Goal: Task Accomplishment & Management: Complete application form

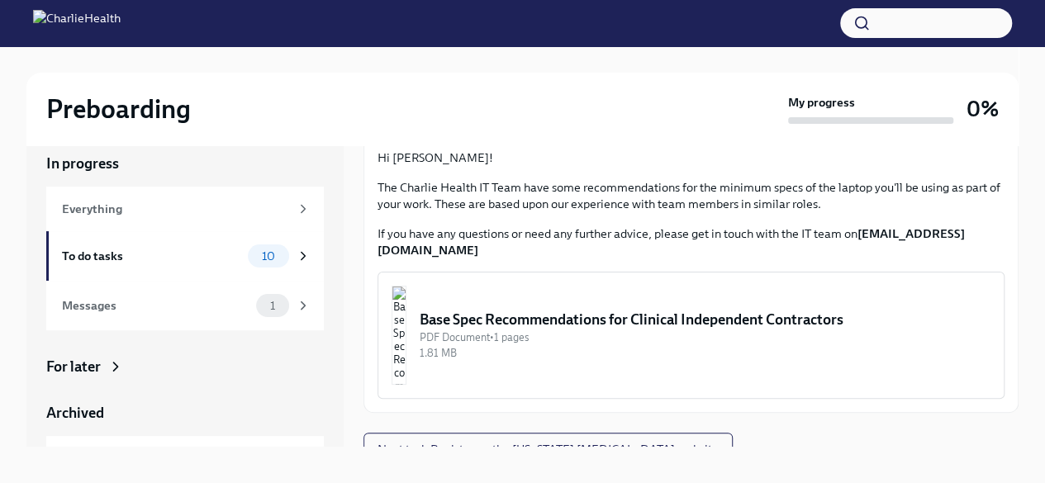
scroll to position [28, 0]
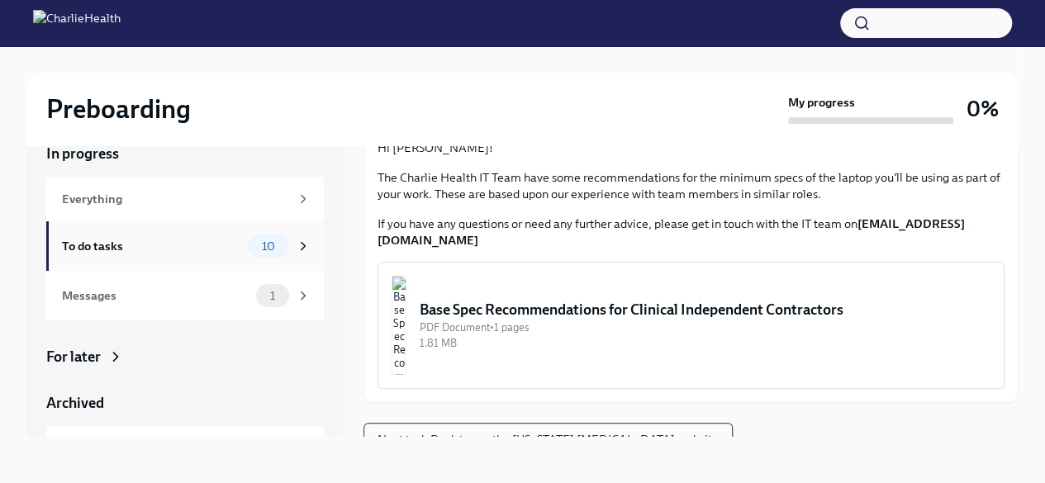
click at [211, 237] on div "To do tasks" at bounding box center [151, 246] width 179 height 18
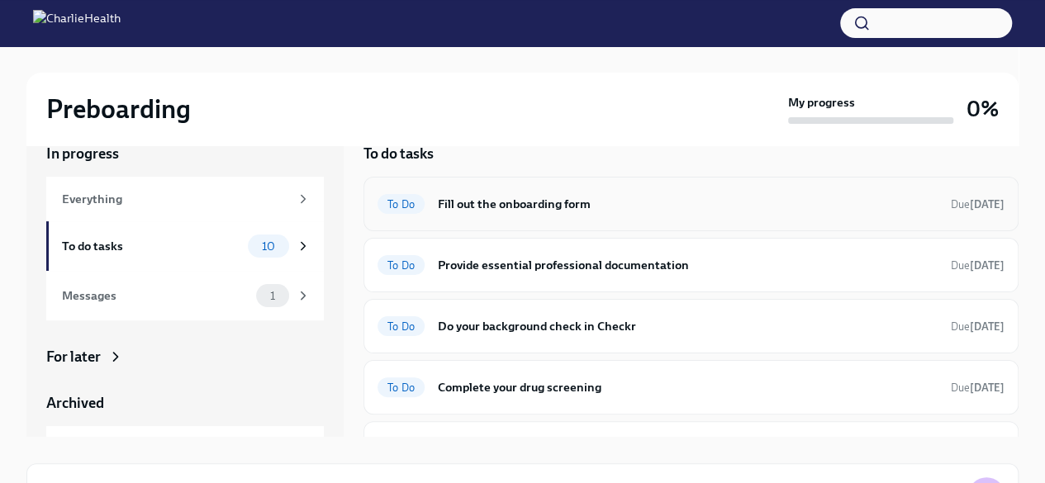
click at [575, 201] on h6 "Fill out the onboarding form" at bounding box center [688, 204] width 500 height 18
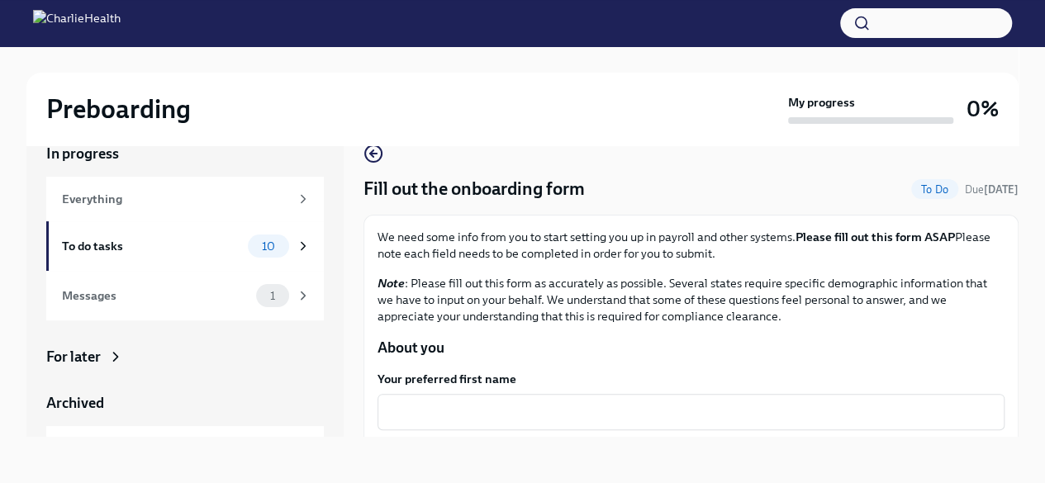
scroll to position [83, 0]
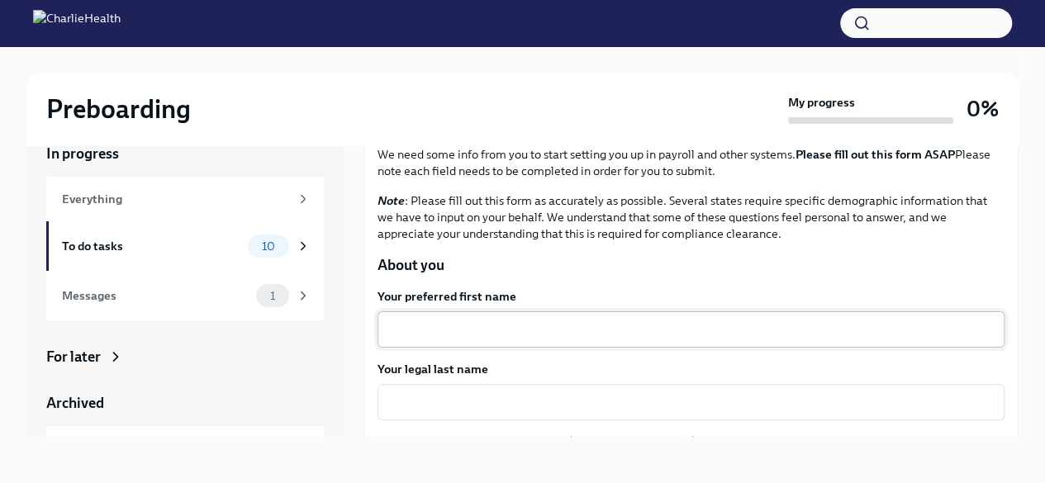
click at [522, 333] on textarea "Your preferred first name" at bounding box center [690, 330] width 607 height 20
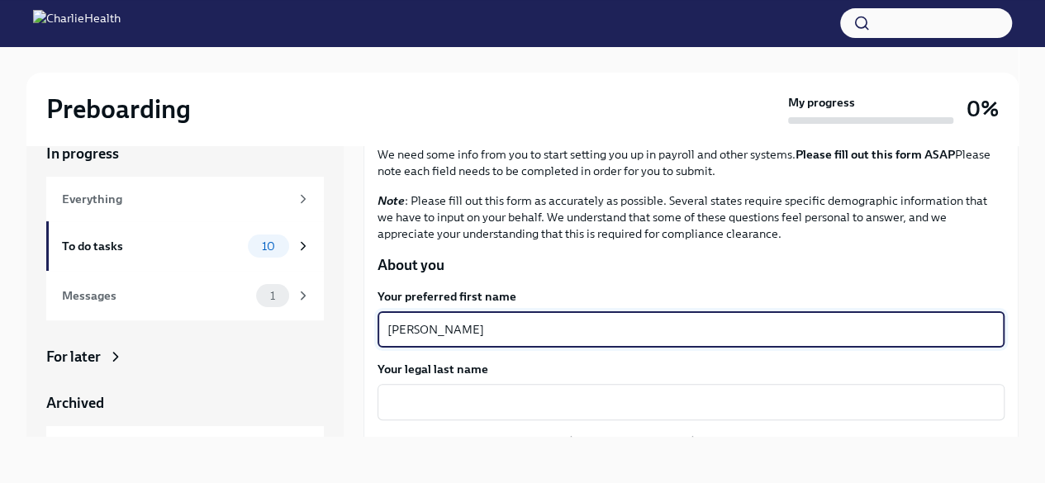
type textarea "[PERSON_NAME]"
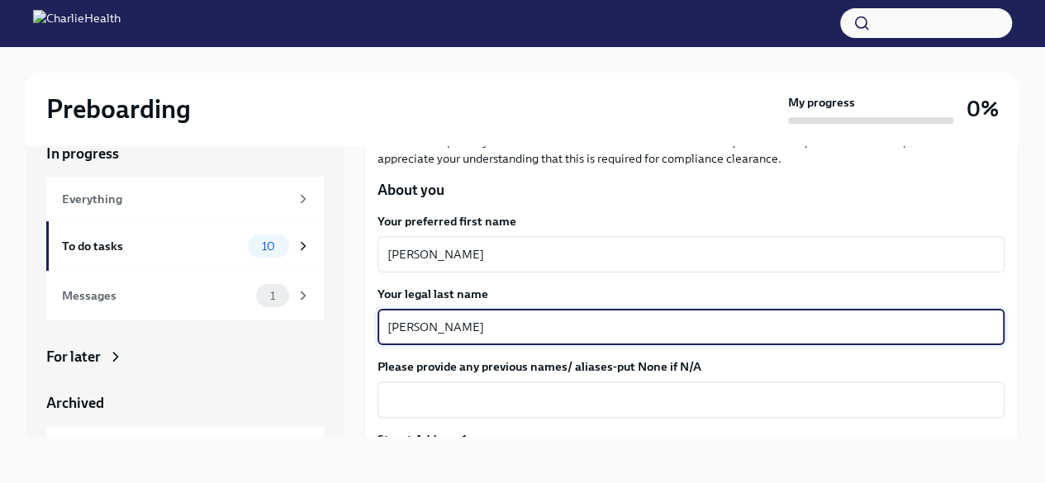
scroll to position [330, 0]
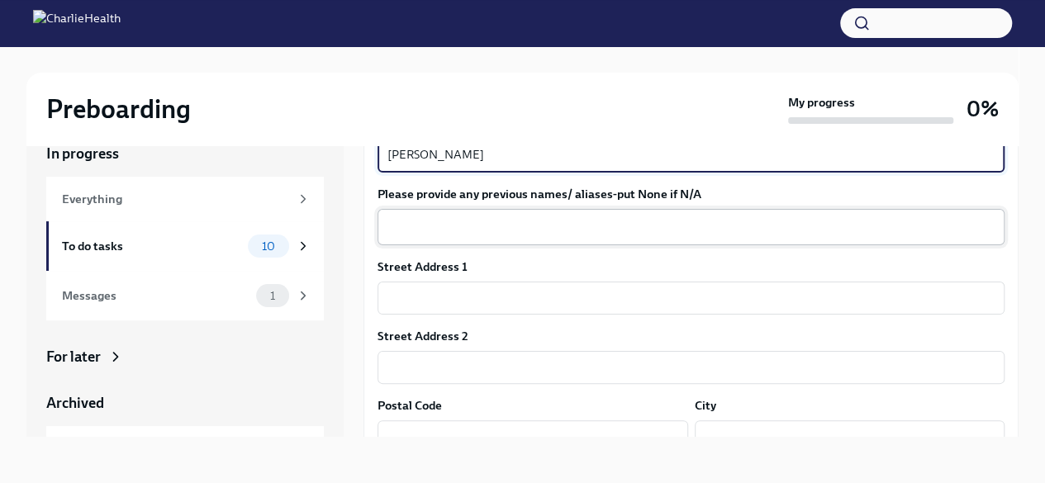
type textarea "[PERSON_NAME]"
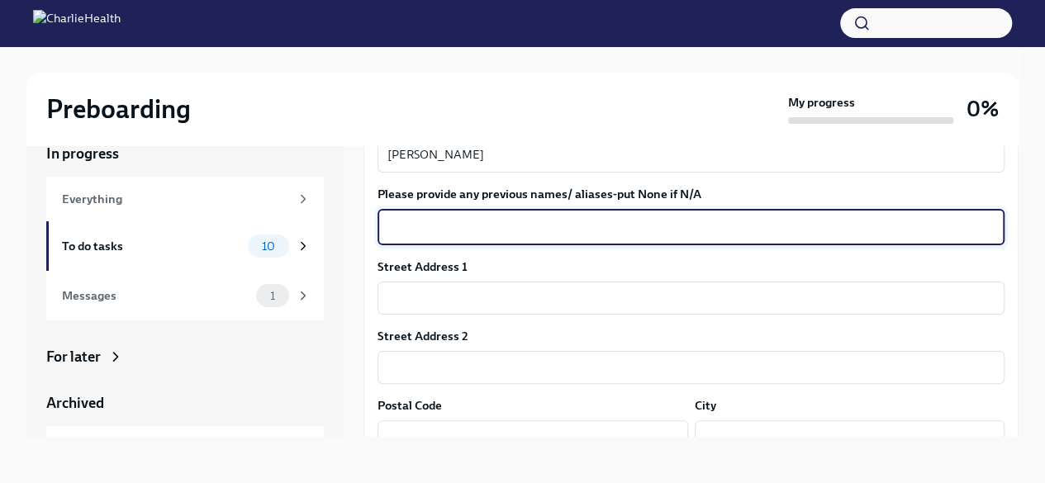
click at [433, 221] on textarea "Please provide any previous names/ aliases-put None if N/A" at bounding box center [690, 227] width 607 height 20
type textarea "N/A"
click at [420, 301] on input "text" at bounding box center [690, 298] width 627 height 33
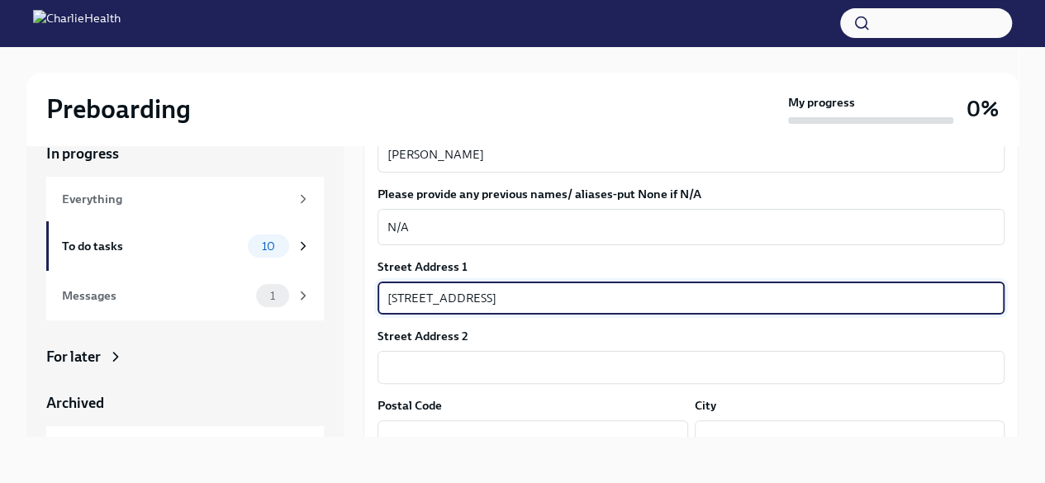
type input "[STREET_ADDRESS]"
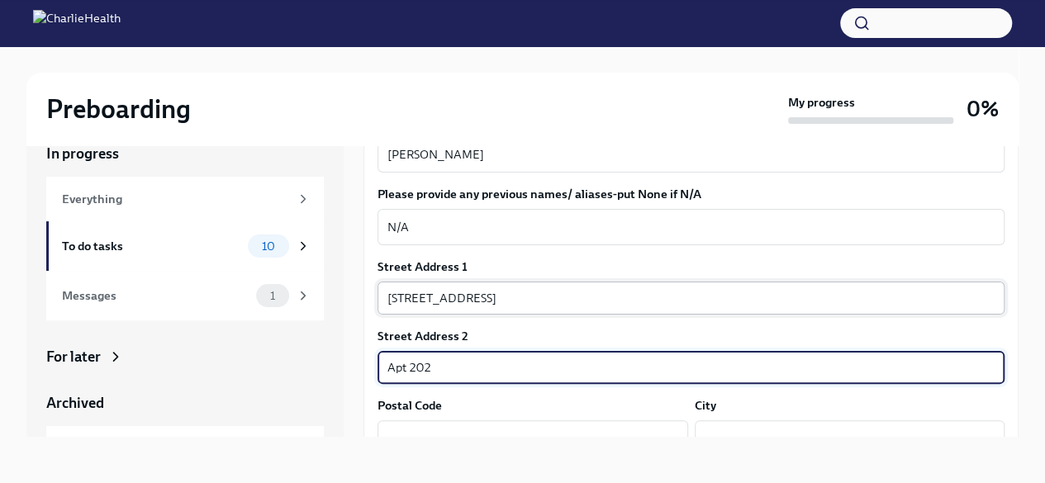
type input "Apt 202"
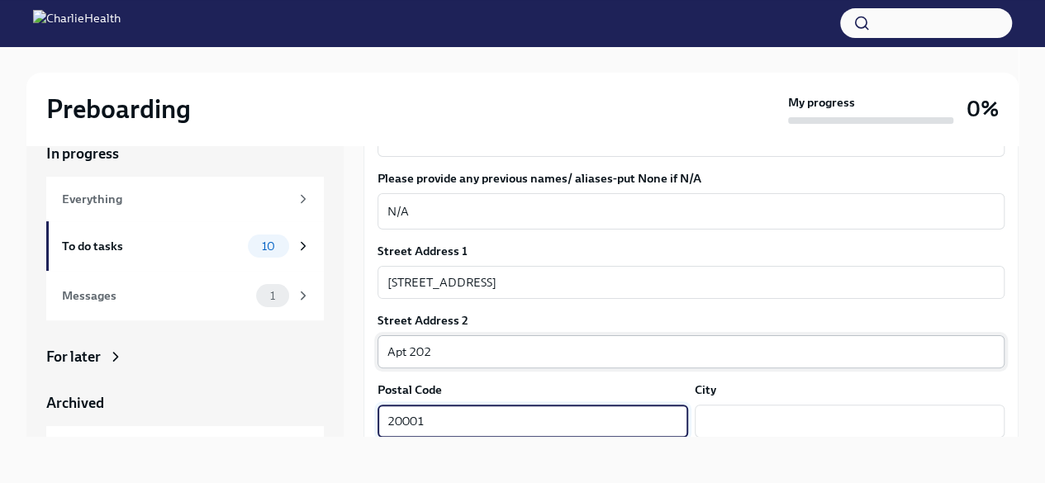
type input "20001"
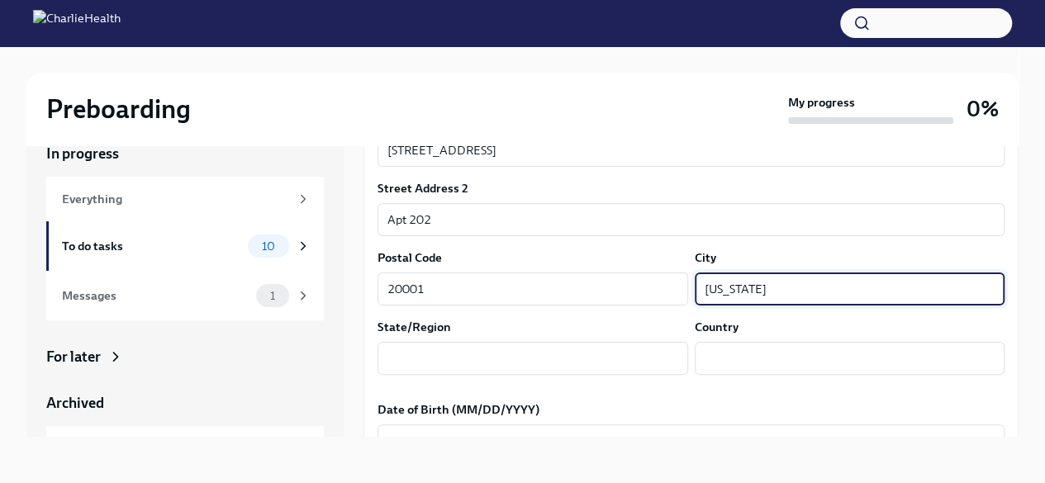
scroll to position [594, 0]
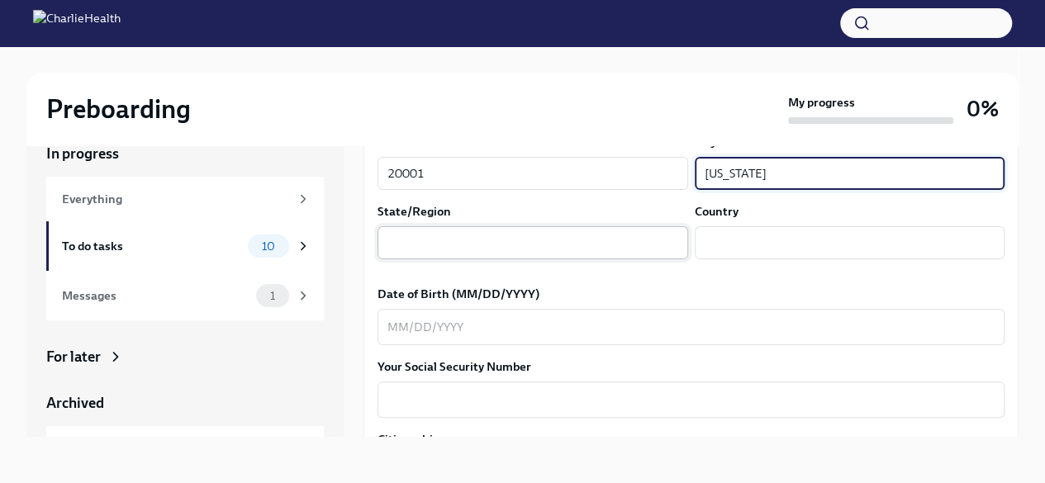
type input "[US_STATE]"
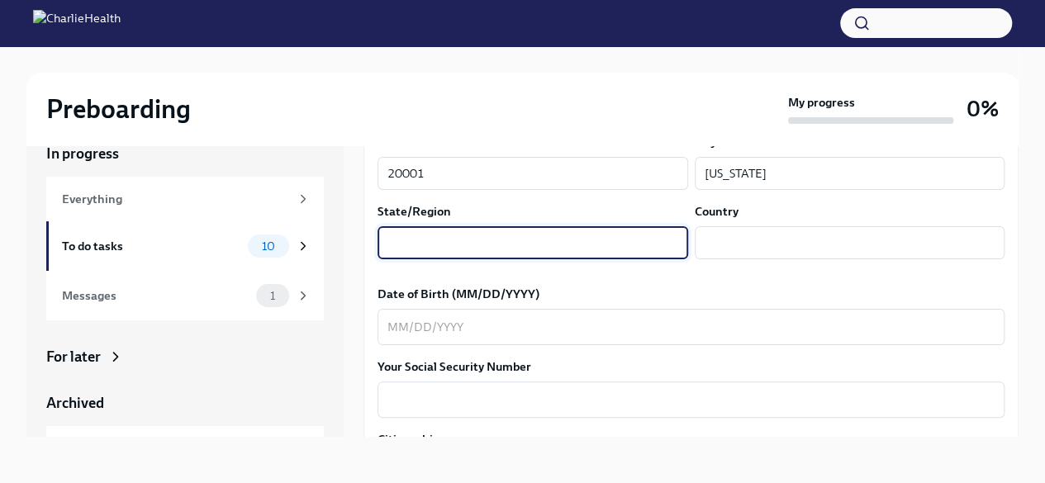
click at [450, 232] on input "text" at bounding box center [532, 242] width 311 height 33
type input "dc"
click at [795, 245] on input "text" at bounding box center [850, 242] width 311 height 33
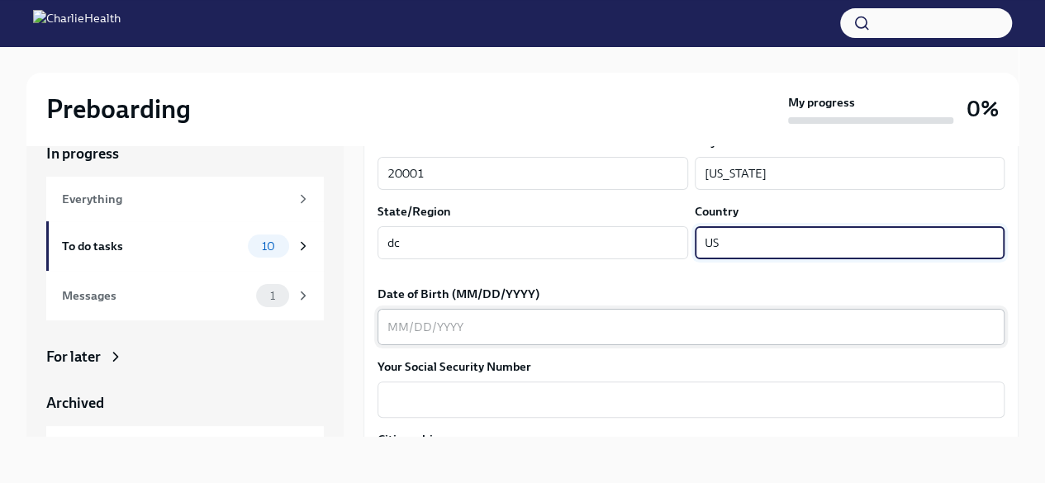
type input "US"
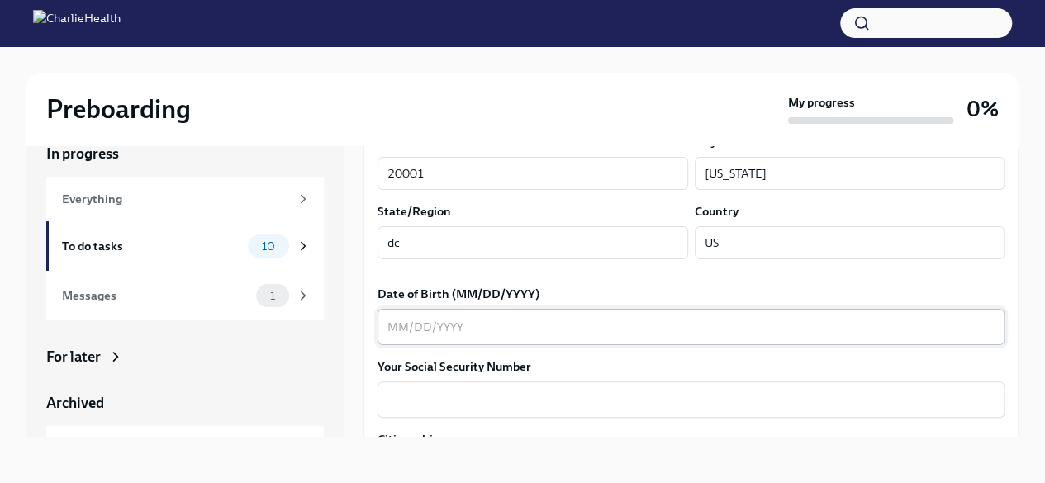
click at [387, 321] on div "x ​" at bounding box center [690, 327] width 627 height 36
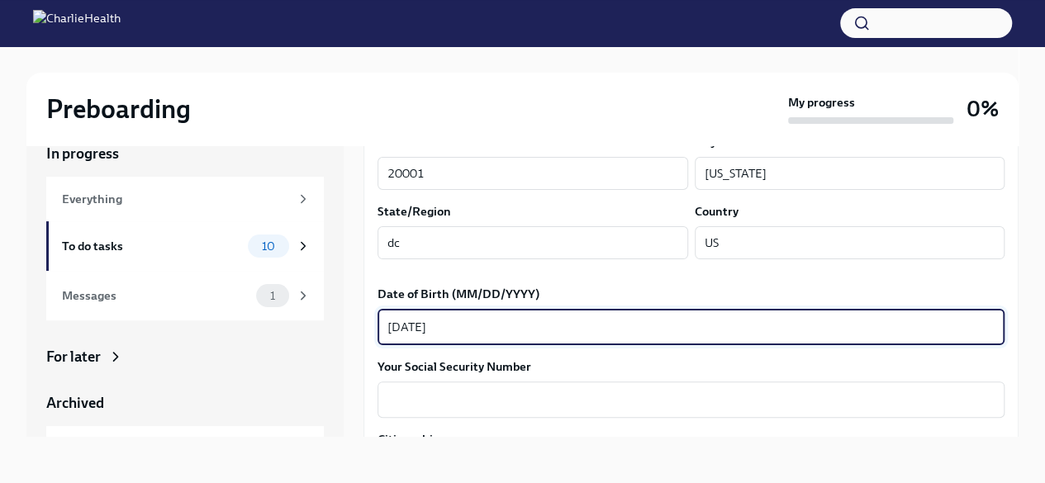
type textarea "[DATE]"
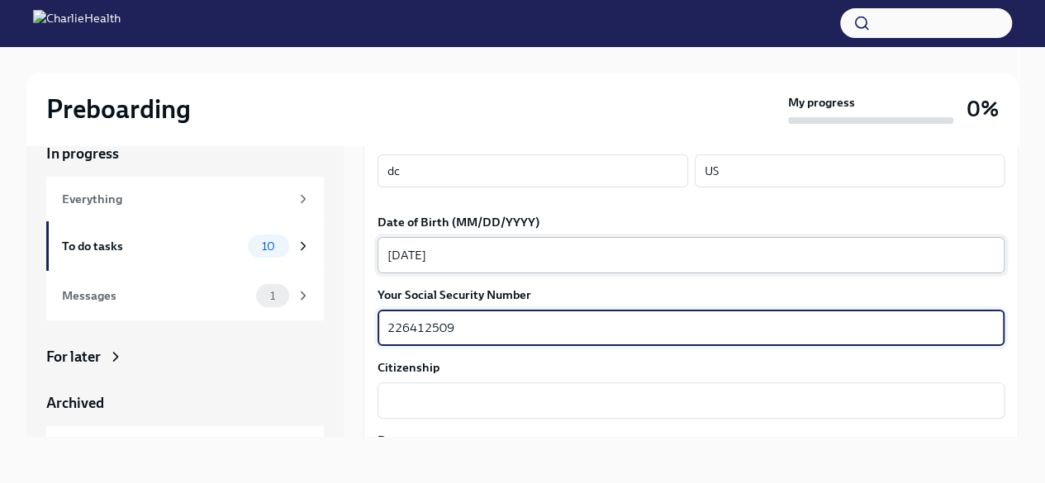
scroll to position [759, 0]
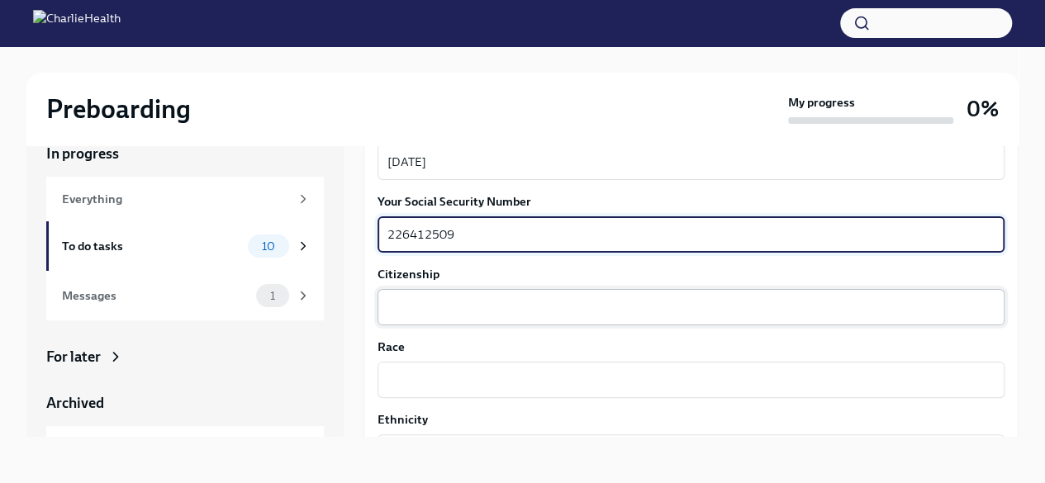
type textarea "226412509"
click at [462, 305] on textarea "Citizenship" at bounding box center [690, 307] width 607 height 20
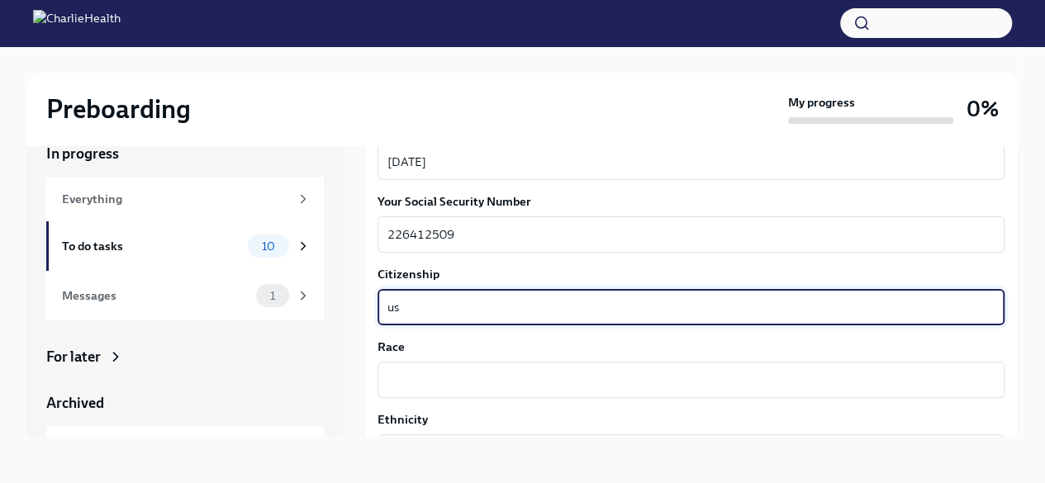
type textarea "us"
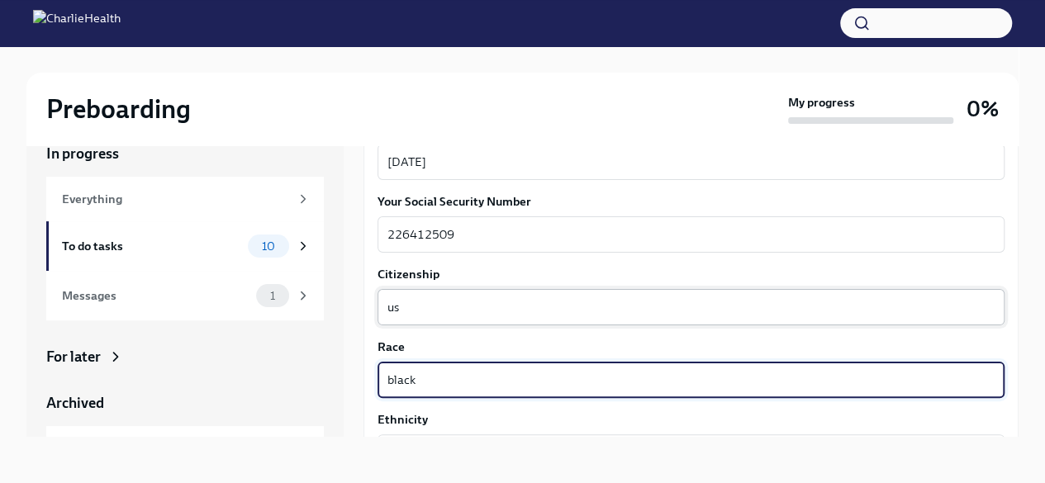
type textarea "black"
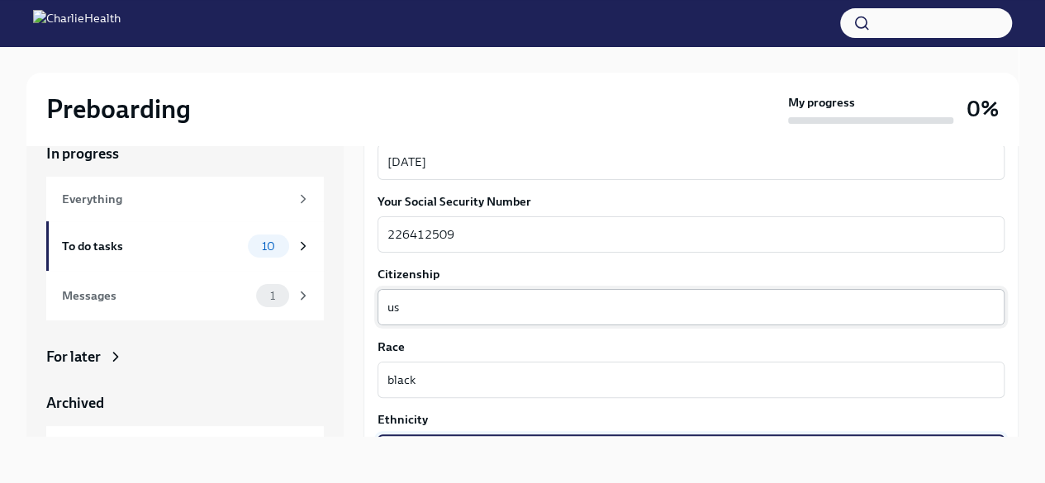
scroll to position [934, 0]
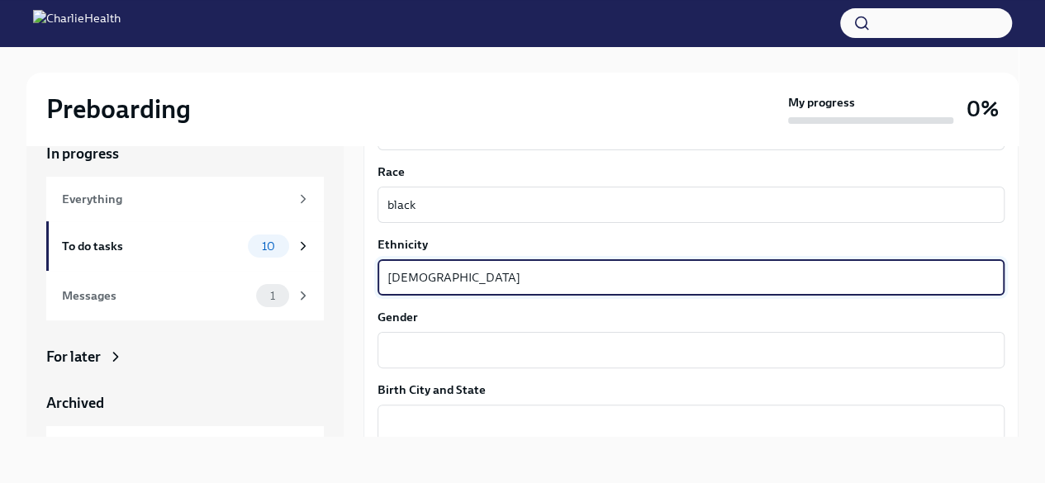
click at [393, 279] on textarea "[DEMOGRAPHIC_DATA]" at bounding box center [690, 278] width 607 height 20
click at [451, 280] on textarea "[DEMOGRAPHIC_DATA]" at bounding box center [690, 278] width 607 height 20
type textarea "[DEMOGRAPHIC_DATA]"
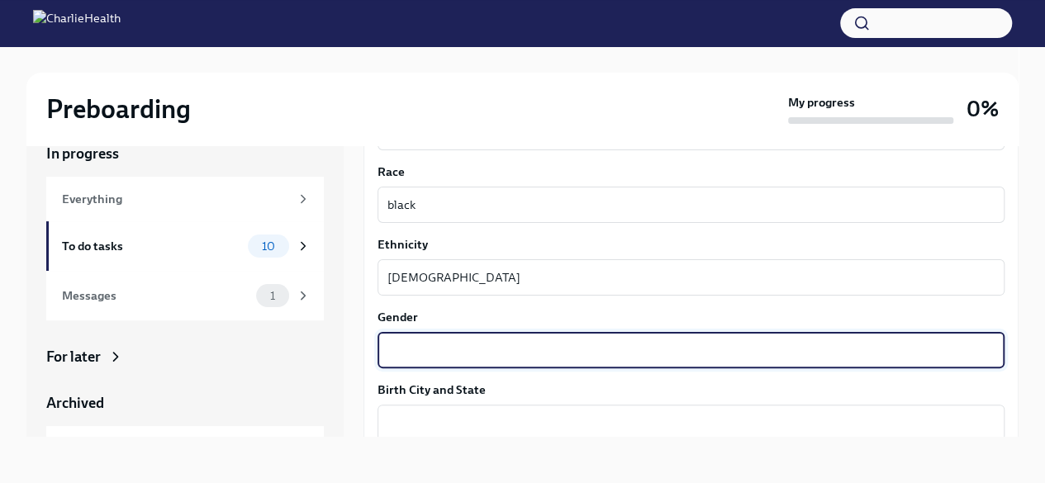
click at [458, 349] on textarea "Gender" at bounding box center [690, 350] width 607 height 20
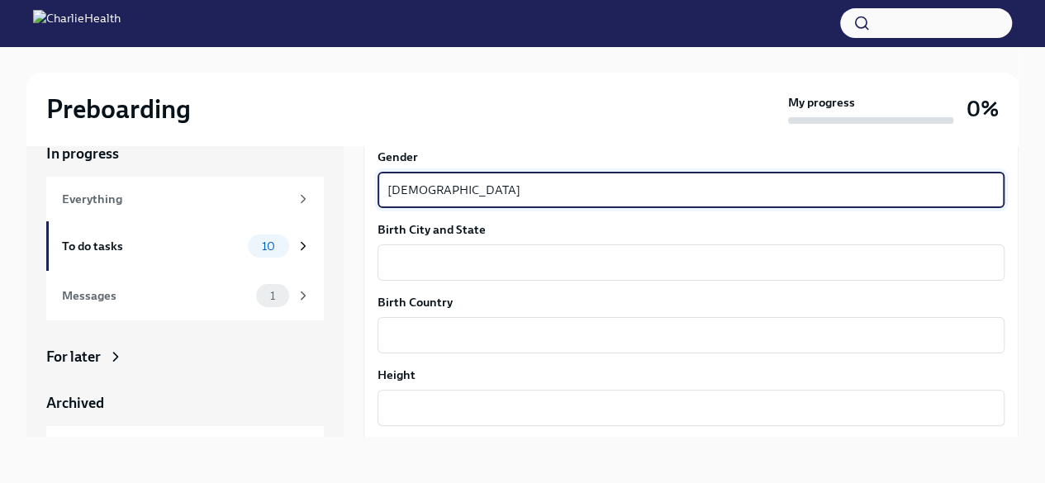
scroll to position [1099, 0]
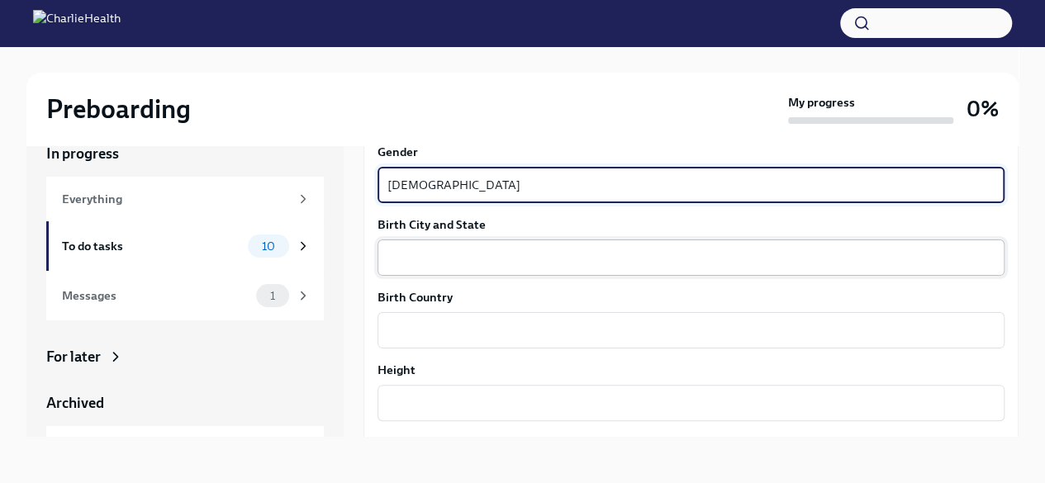
type textarea "[DEMOGRAPHIC_DATA]"
click at [438, 260] on textarea "Birth City and State" at bounding box center [690, 258] width 607 height 20
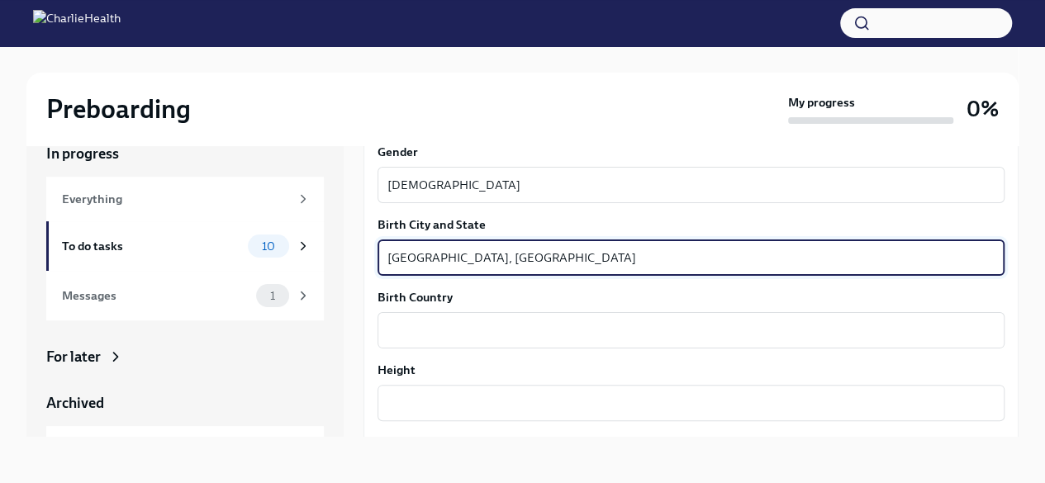
type textarea "[GEOGRAPHIC_DATA], [GEOGRAPHIC_DATA]"
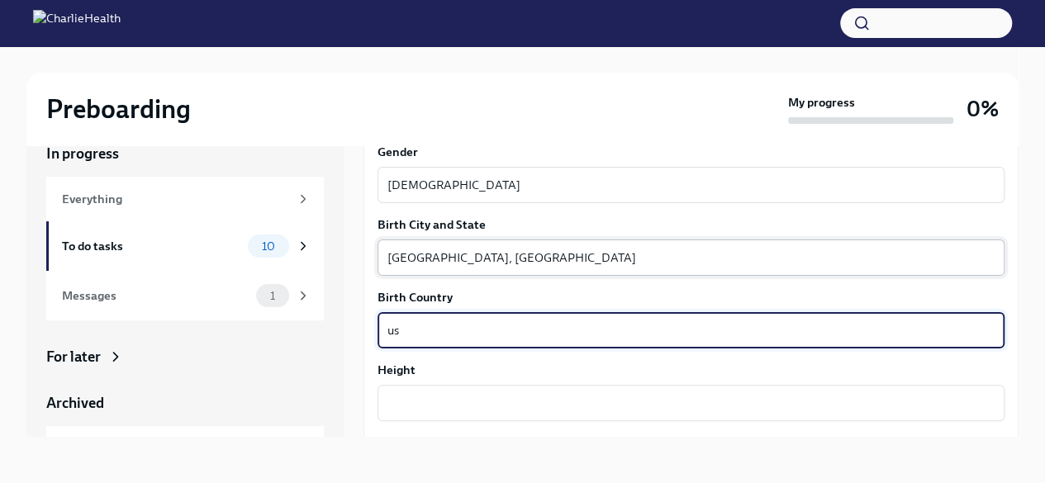
type textarea "us"
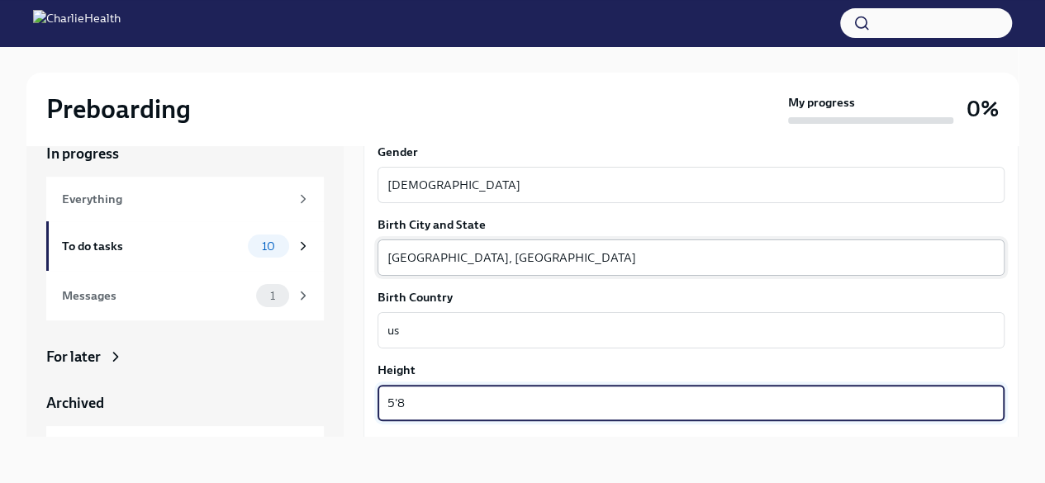
scroll to position [1265, 0]
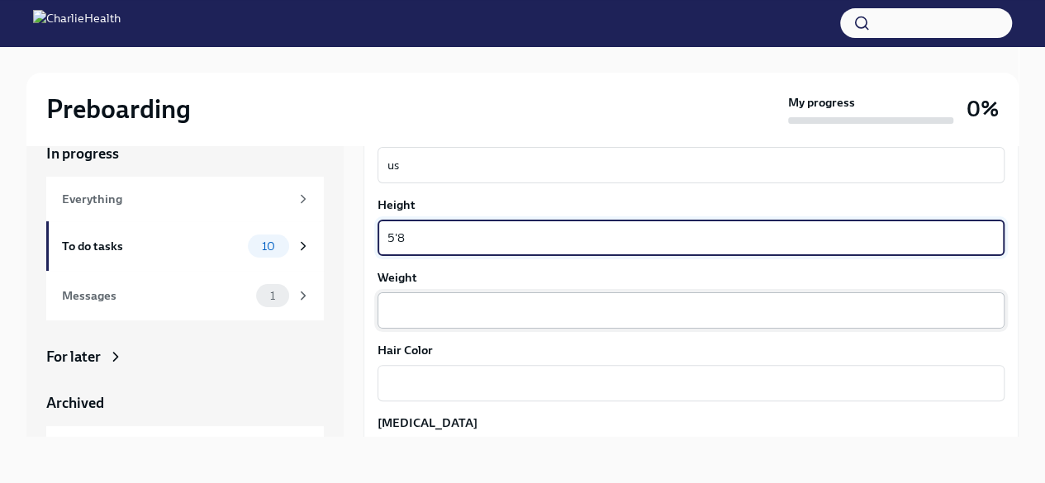
type textarea "5'8"
click at [433, 301] on textarea "Weight" at bounding box center [690, 311] width 607 height 20
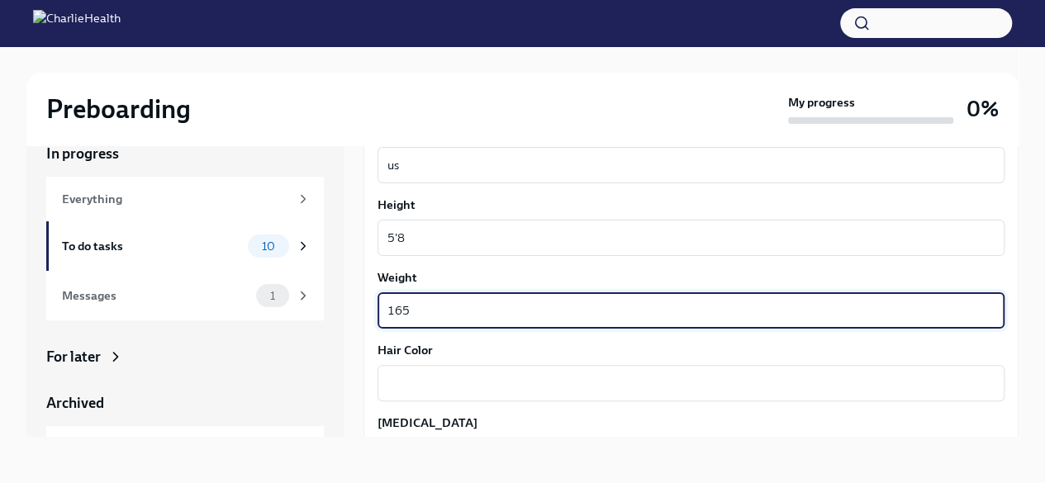
type textarea "165"
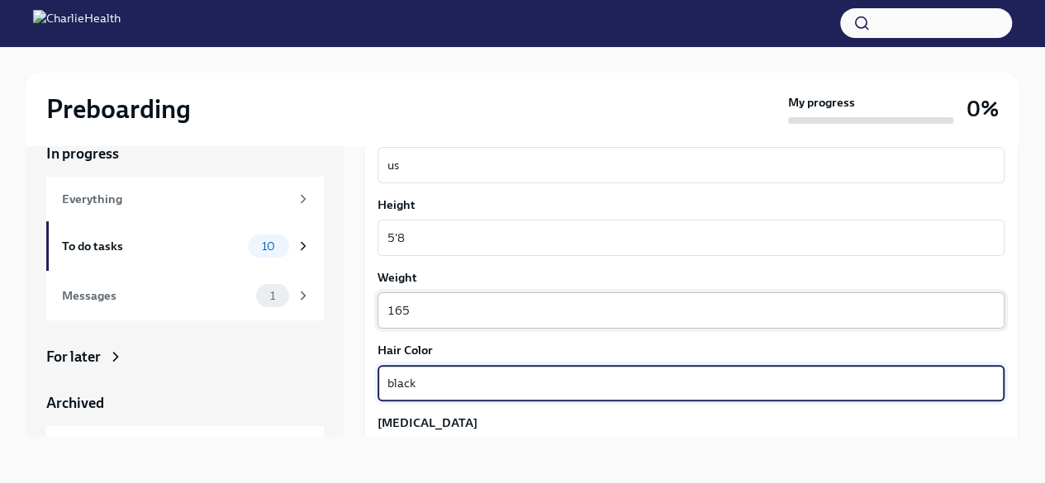
type textarea "black"
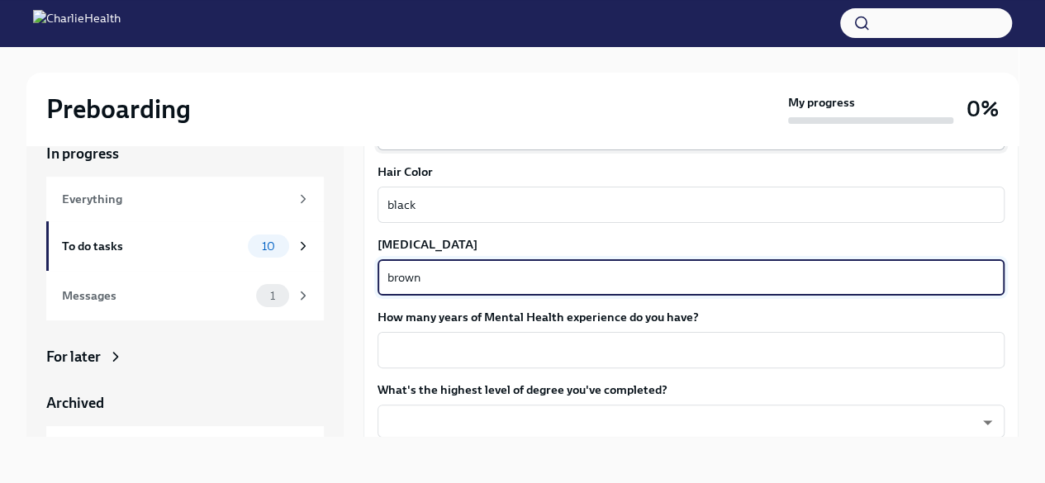
type textarea "brown"
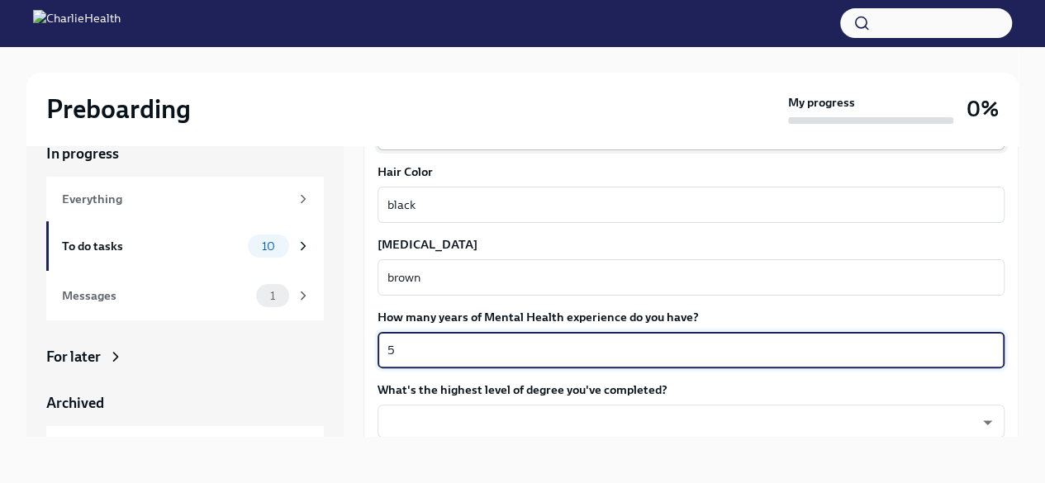
type textarea "5"
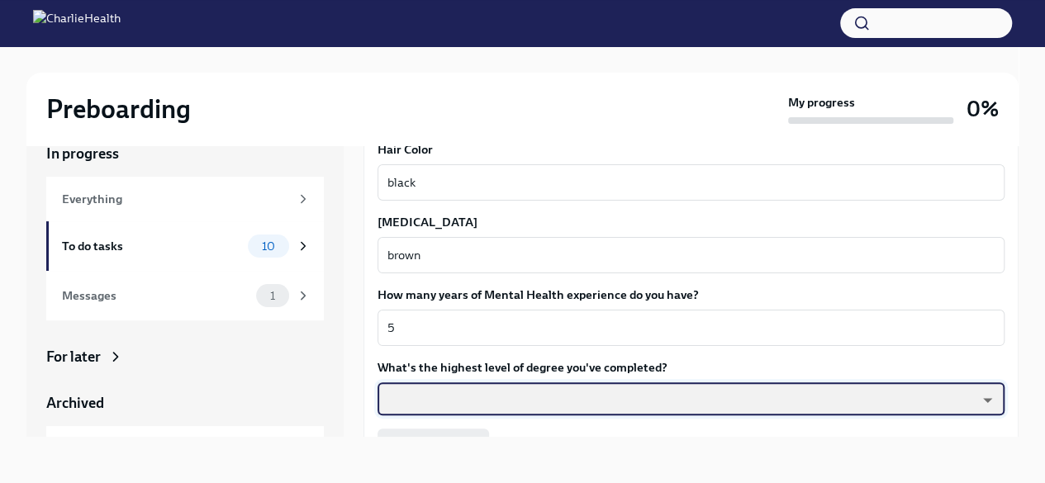
scroll to position [1526, 0]
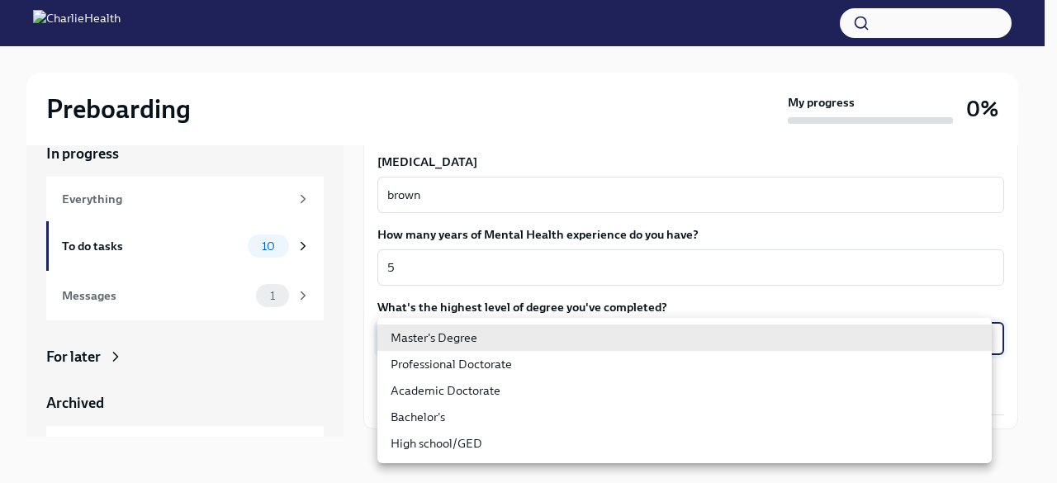
click at [463, 326] on body "Preboarding My progress 0% In progress Everything To do tasks 10 Messages 1 For…" at bounding box center [528, 227] width 1057 height 511
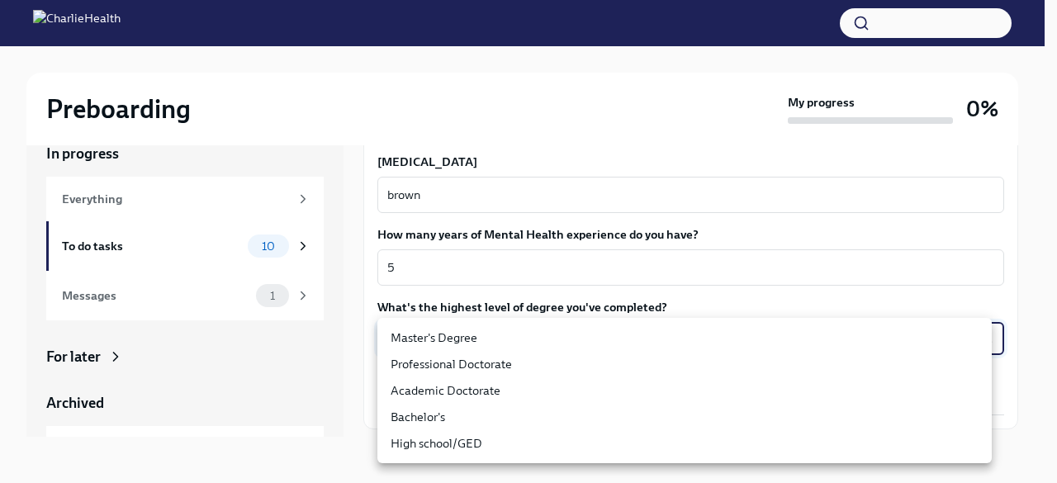
click at [464, 340] on li "Master's Degree" at bounding box center [684, 338] width 614 height 26
type input "2vBr-ghkD"
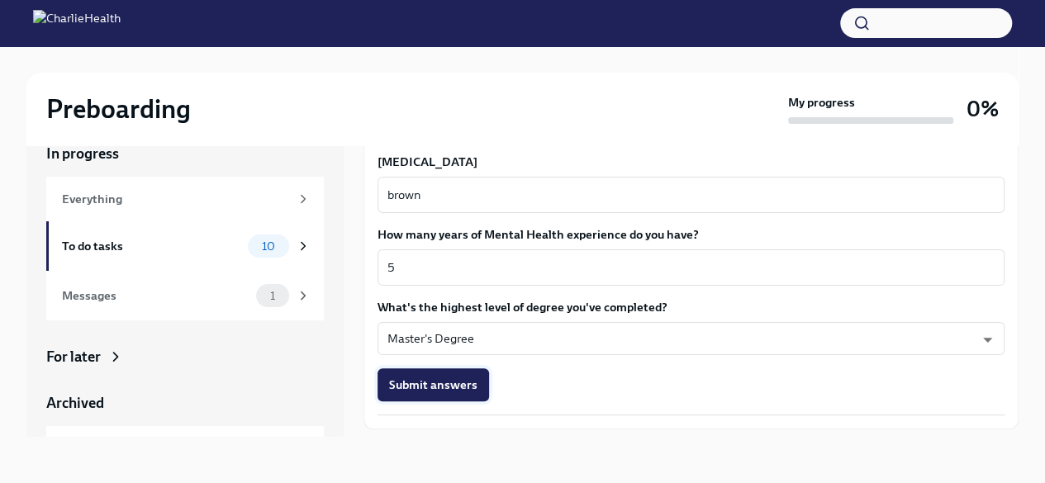
click at [449, 382] on span "Submit answers" at bounding box center [433, 385] width 88 height 17
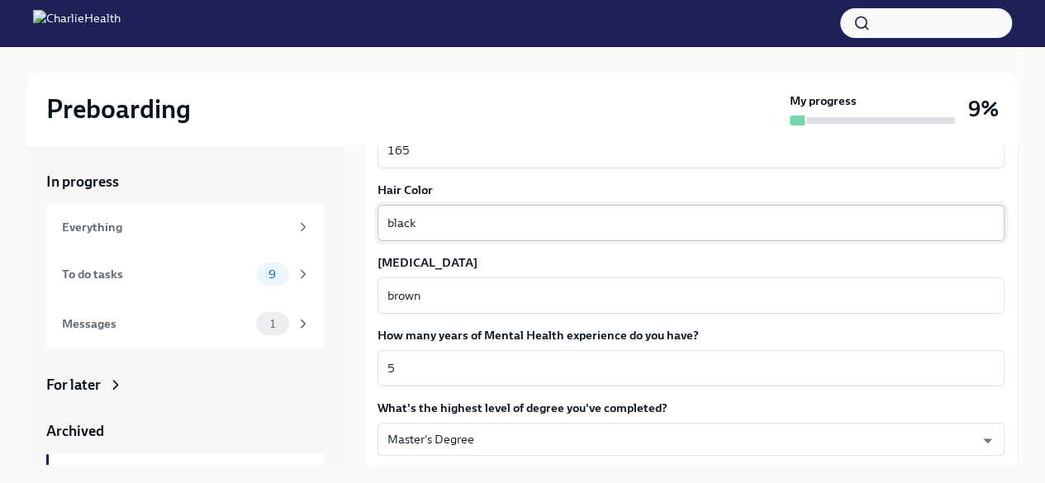
scroll to position [1570, 0]
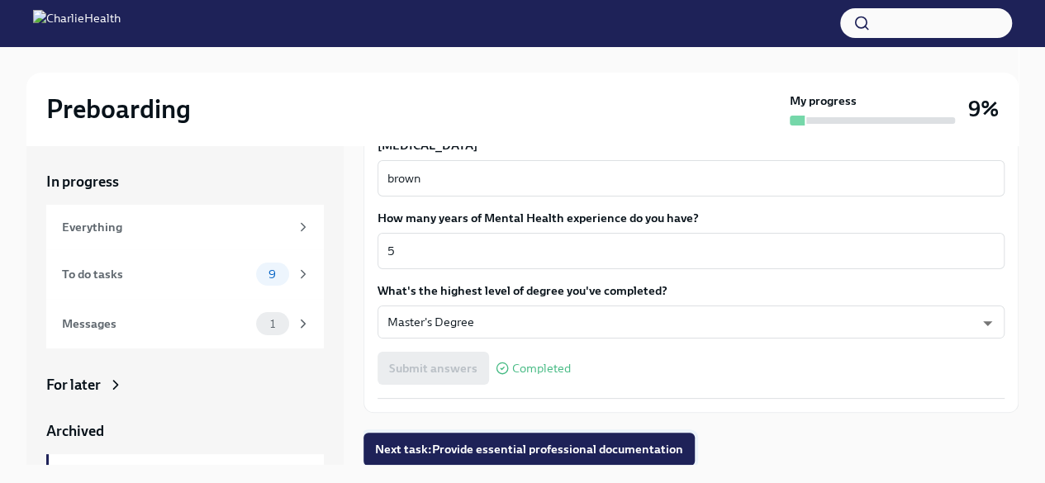
click at [508, 445] on span "Next task : Provide essential professional documentation" at bounding box center [529, 449] width 308 height 17
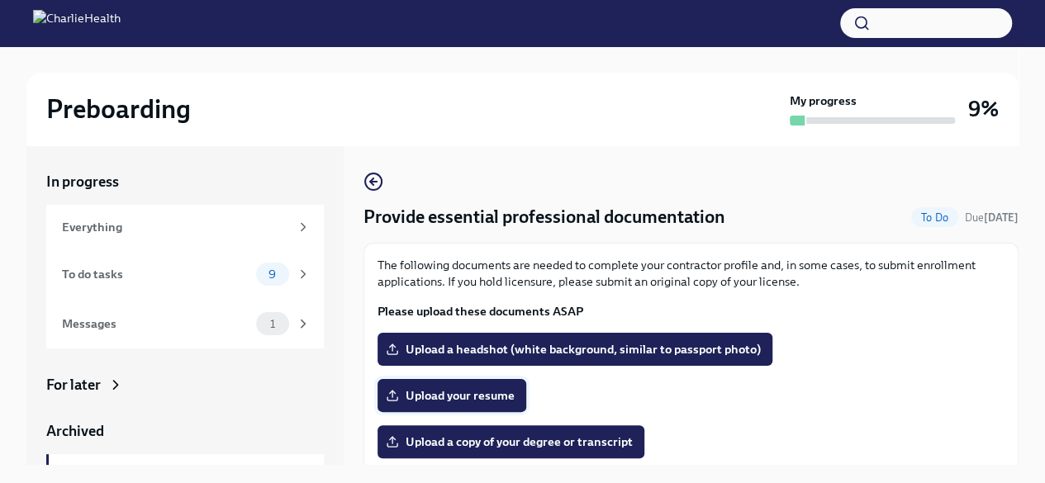
click at [439, 394] on span "Upload your resume" at bounding box center [452, 395] width 126 height 17
click at [0, 0] on input "Upload your resume" at bounding box center [0, 0] width 0 height 0
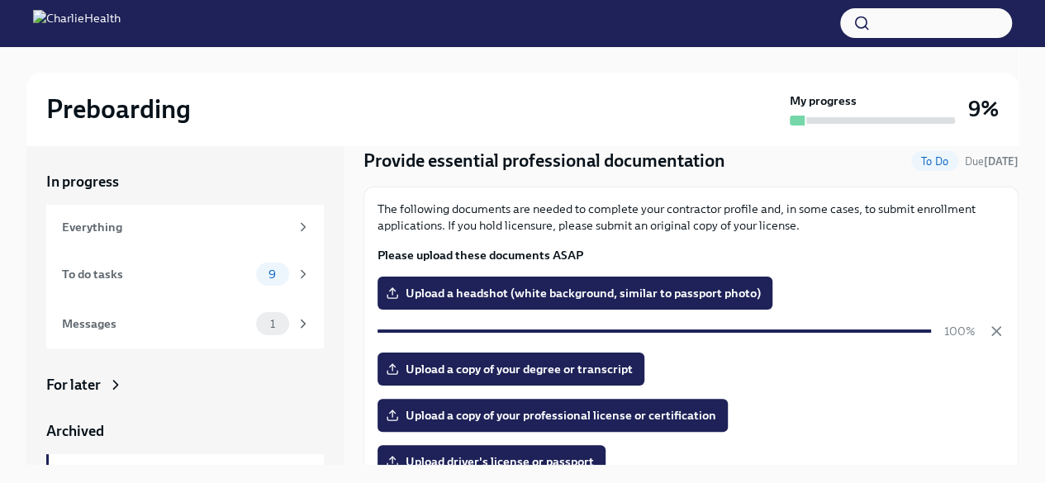
scroll to position [83, 0]
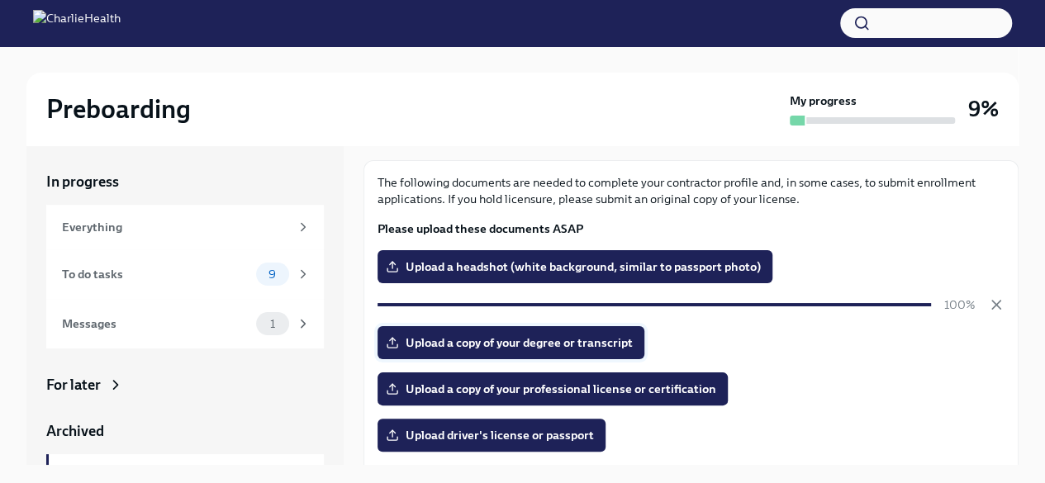
click at [547, 343] on span "Upload a copy of your degree or transcript" at bounding box center [511, 343] width 244 height 17
click at [0, 0] on input "Upload a copy of your degree or transcript" at bounding box center [0, 0] width 0 height 0
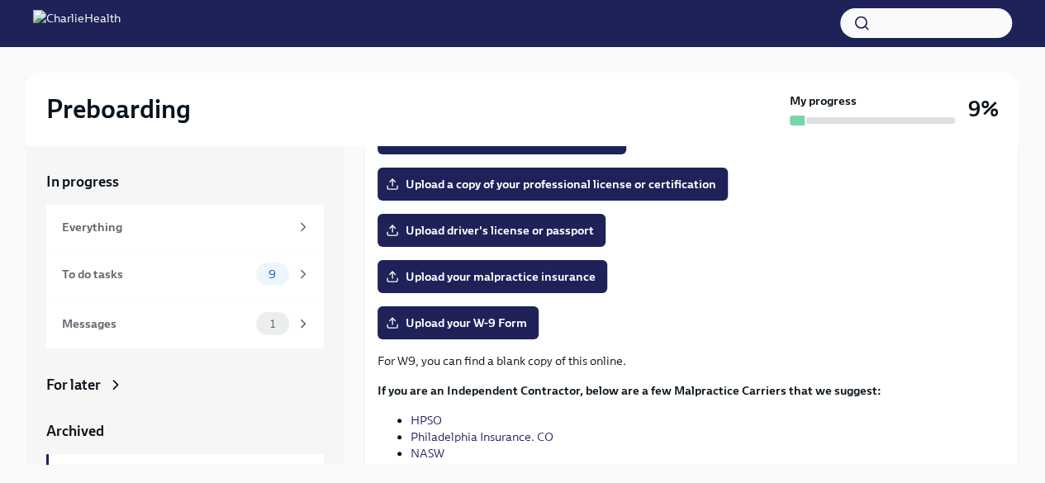
scroll to position [330, 0]
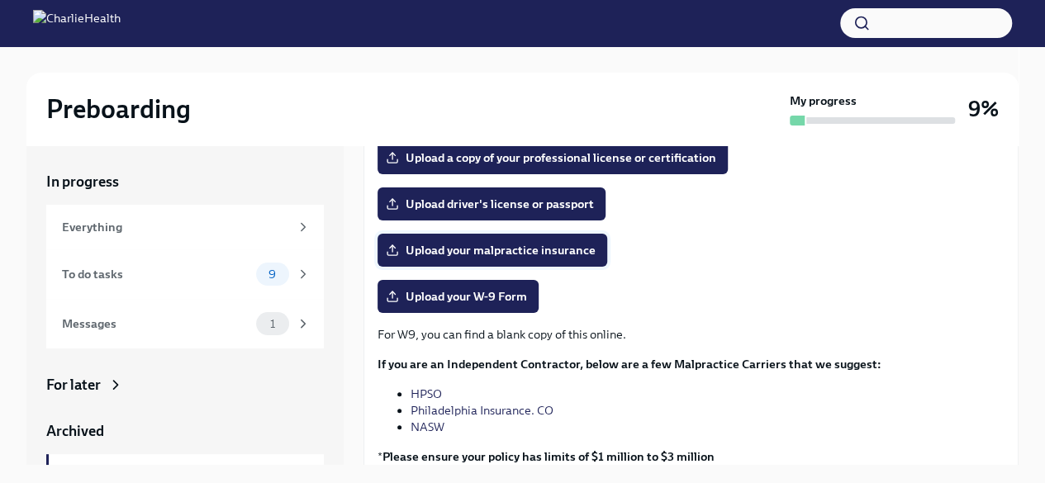
click at [514, 246] on span "Upload your malpractice insurance" at bounding box center [492, 250] width 206 height 17
click at [0, 0] on input "Upload your malpractice insurance" at bounding box center [0, 0] width 0 height 0
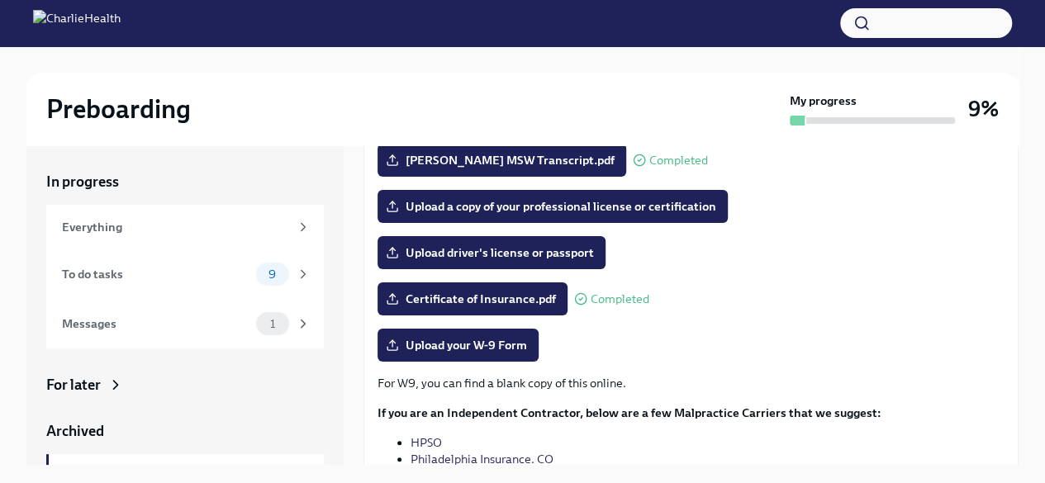
scroll to position [248, 0]
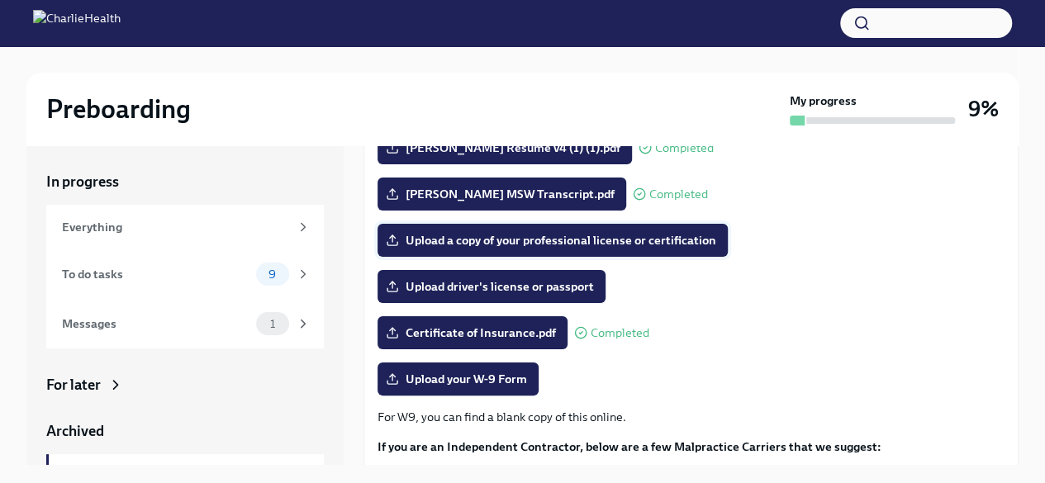
click at [619, 240] on span "Upload a copy of your professional license or certification" at bounding box center [552, 240] width 327 height 17
click at [0, 0] on input "Upload a copy of your professional license or certification" at bounding box center [0, 0] width 0 height 0
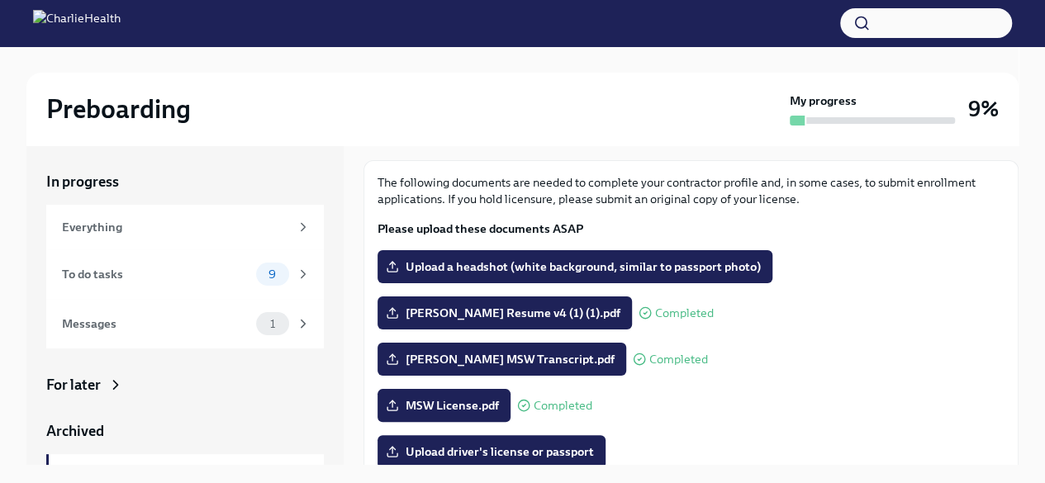
scroll to position [165, 0]
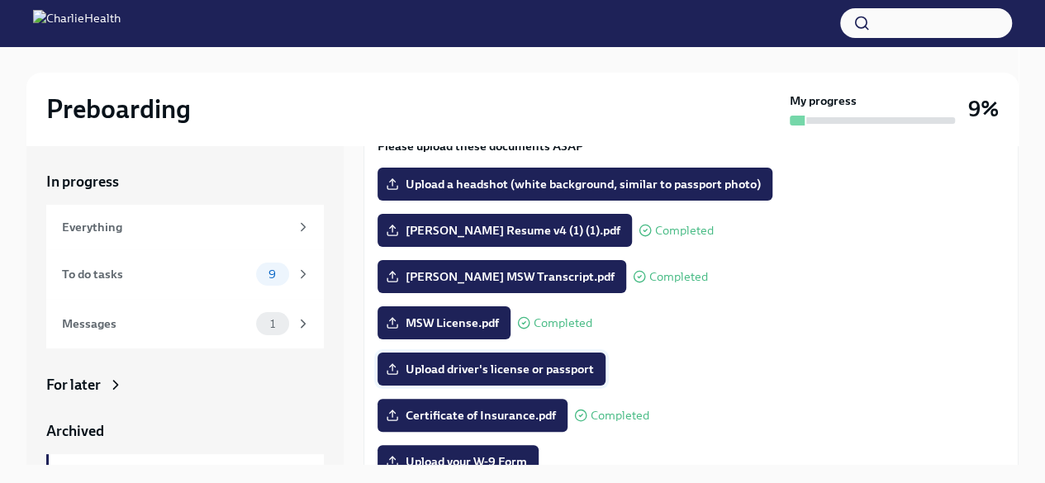
click at [567, 369] on span "Upload driver's license or passport" at bounding box center [491, 369] width 205 height 17
click at [0, 0] on input "Upload driver's license or passport" at bounding box center [0, 0] width 0 height 0
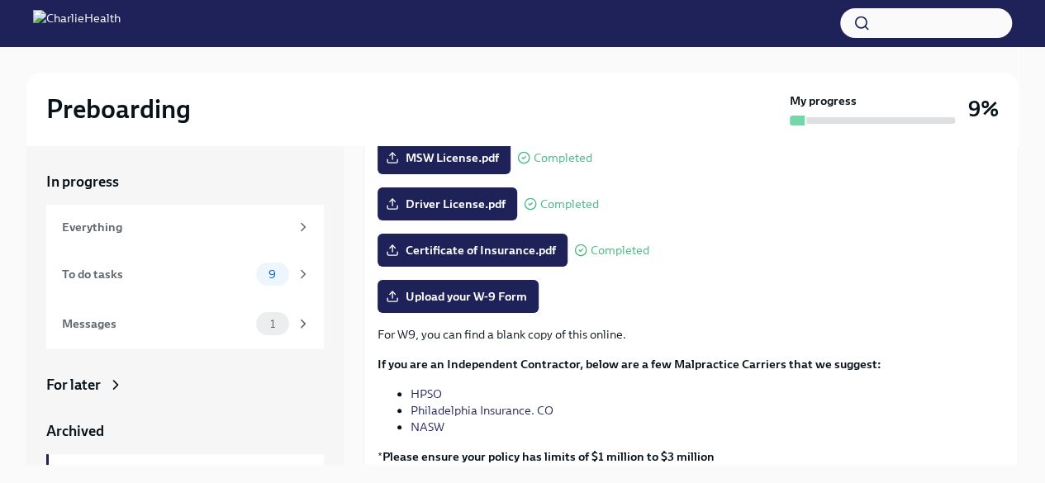
scroll to position [410, 0]
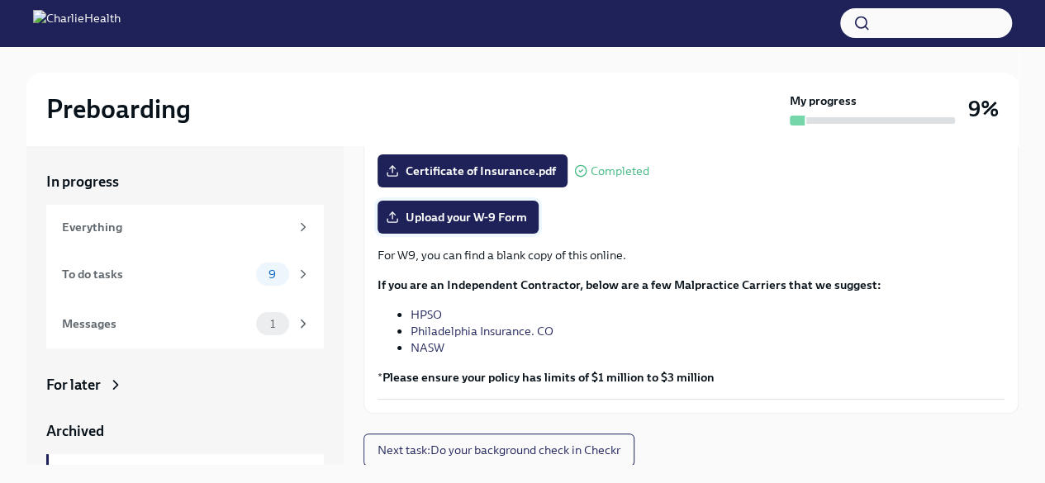
click at [497, 225] on label "Upload your W-9 Form" at bounding box center [457, 217] width 161 height 33
click at [0, 0] on input "Upload your W-9 Form" at bounding box center [0, 0] width 0 height 0
click at [469, 216] on span "Upload your W-9 Form" at bounding box center [458, 217] width 138 height 17
click at [0, 0] on input "Upload your W-9 Form" at bounding box center [0, 0] width 0 height 0
click at [560, 448] on span "Next task : Do your background check in Checkr" at bounding box center [498, 450] width 243 height 17
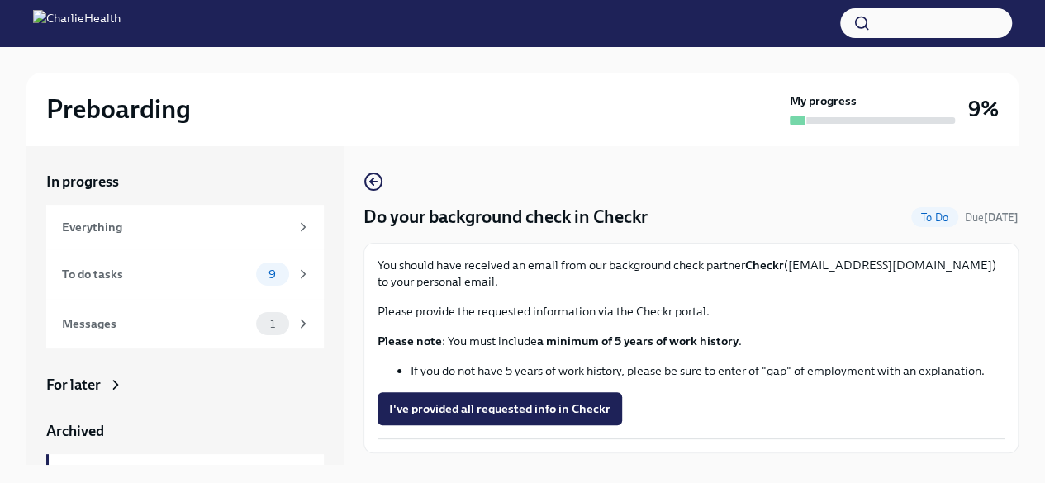
scroll to position [40, 0]
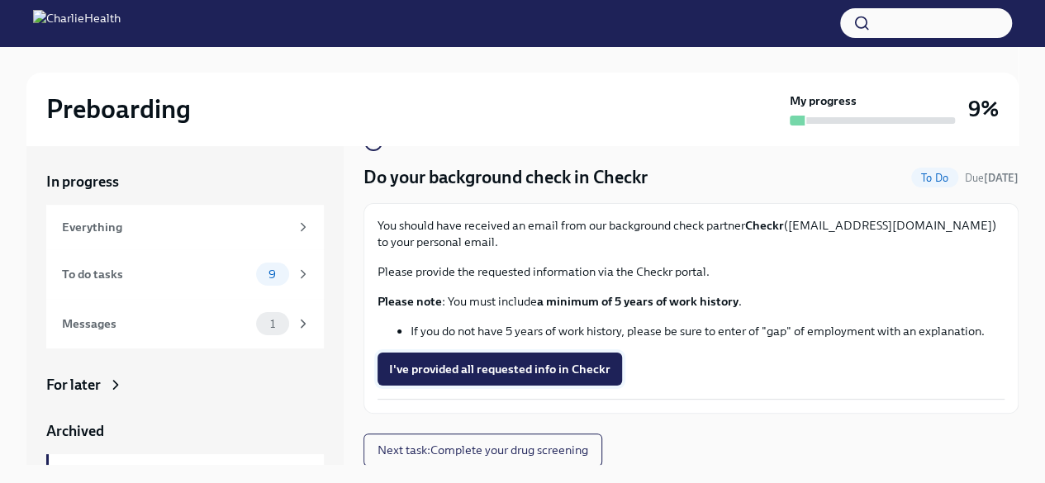
click at [535, 361] on span "I've provided all requested info in Checkr" at bounding box center [499, 369] width 221 height 17
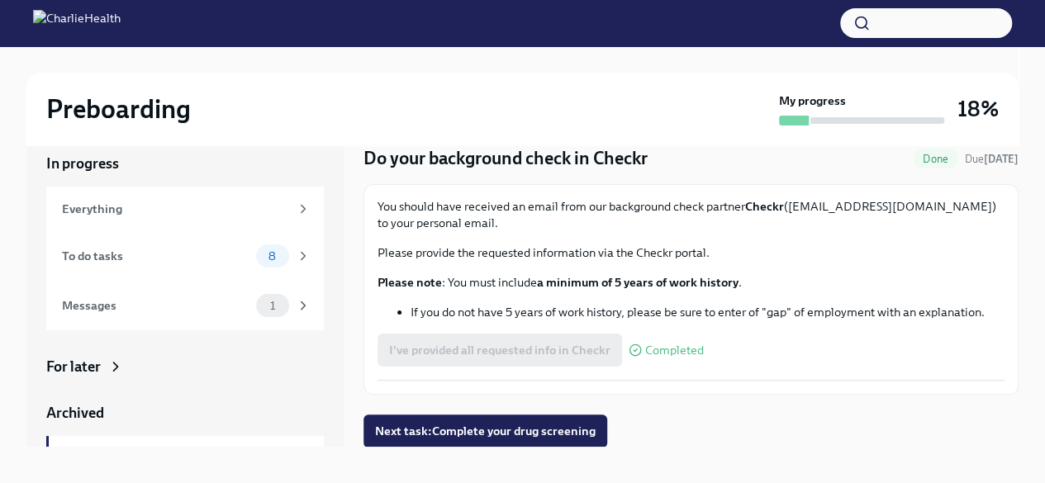
scroll to position [28, 0]
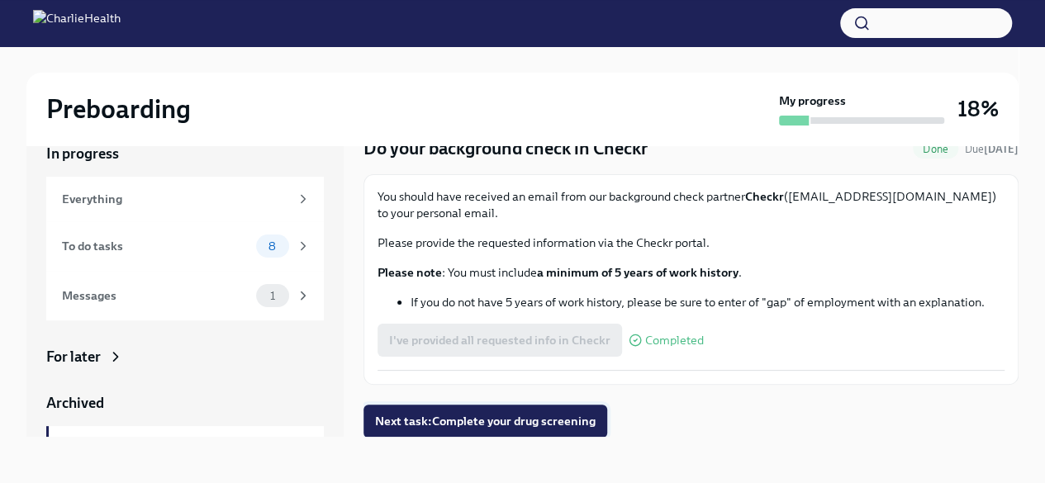
click at [547, 420] on span "Next task : Complete your drug screening" at bounding box center [485, 421] width 221 height 17
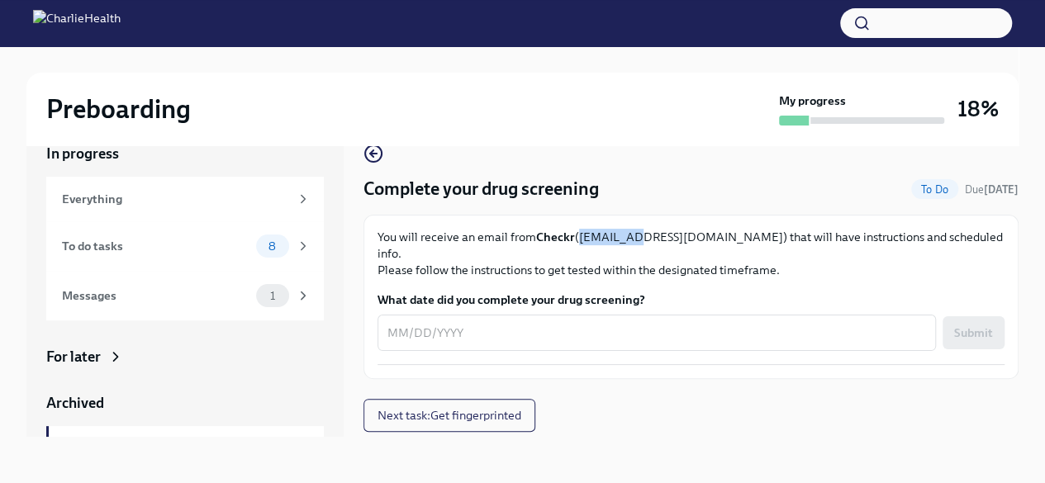
drag, startPoint x: 577, startPoint y: 234, endPoint x: 633, endPoint y: 239, distance: 56.4
click at [633, 239] on p "You will receive an email from Checkr ([EMAIL_ADDRESS][DOMAIN_NAME]) that will …" at bounding box center [690, 254] width 627 height 50
click at [636, 240] on p "You will receive an email from Checkr ([EMAIL_ADDRESS][DOMAIN_NAME]) that will …" at bounding box center [690, 254] width 627 height 50
drag, startPoint x: 691, startPoint y: 240, endPoint x: 577, endPoint y: 235, distance: 114.9
click at [577, 235] on p "You will receive an email from Checkr ([EMAIL_ADDRESS][DOMAIN_NAME]) that will …" at bounding box center [690, 254] width 627 height 50
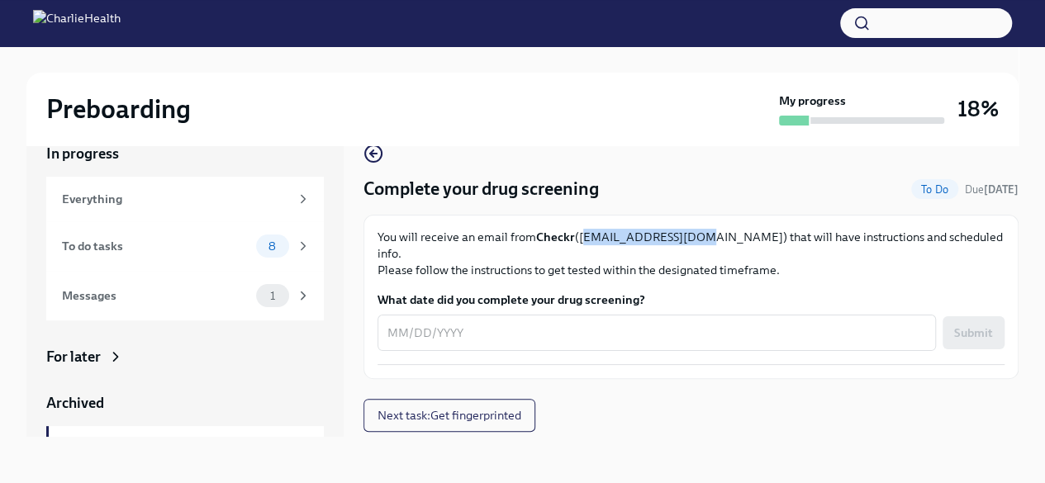
copy p "[EMAIL_ADDRESS][DOMAIN_NAME]"
click at [256, 244] on div "8" at bounding box center [272, 246] width 33 height 23
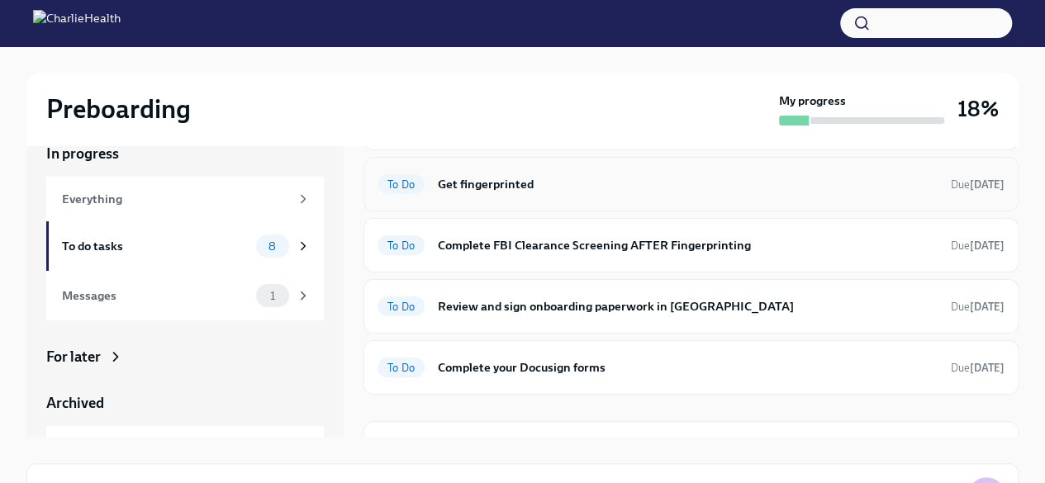
scroll to position [165, 0]
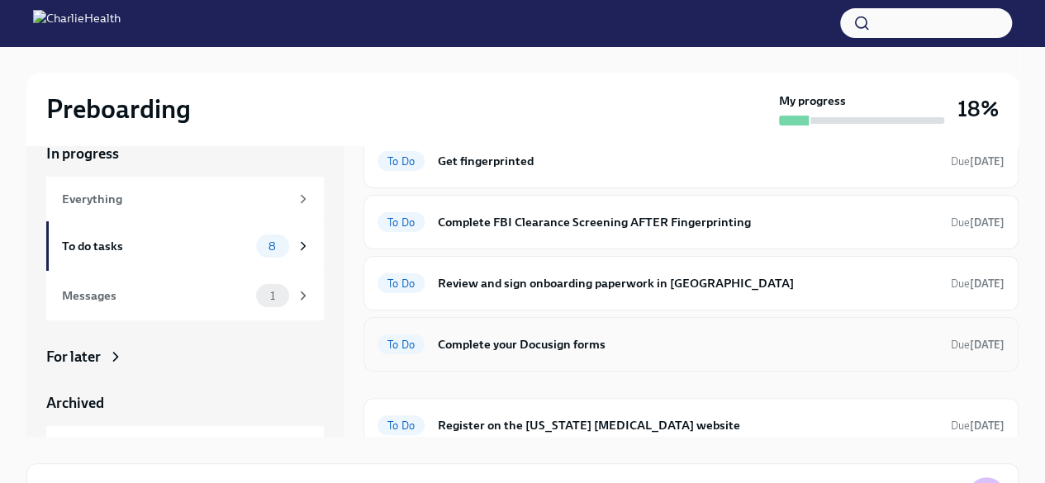
click at [592, 342] on h6 "Complete your Docusign forms" at bounding box center [688, 344] width 500 height 18
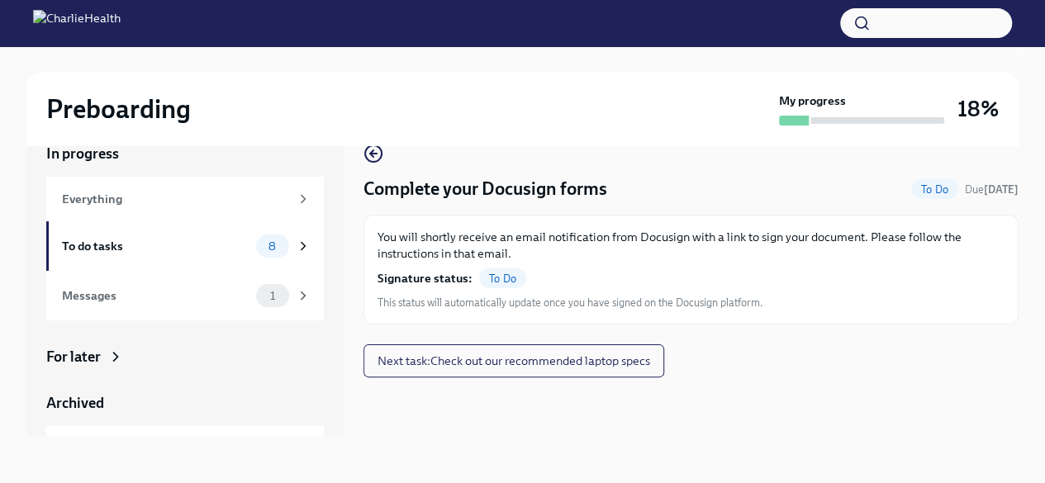
click at [497, 277] on span "To Do" at bounding box center [502, 279] width 47 height 12
click at [202, 250] on div "To do tasks" at bounding box center [155, 246] width 187 height 18
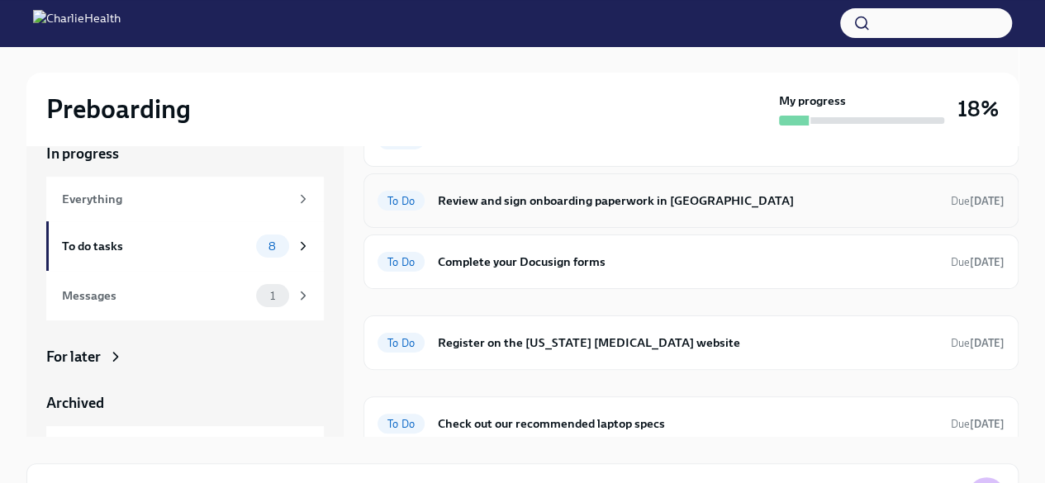
scroll to position [257, 0]
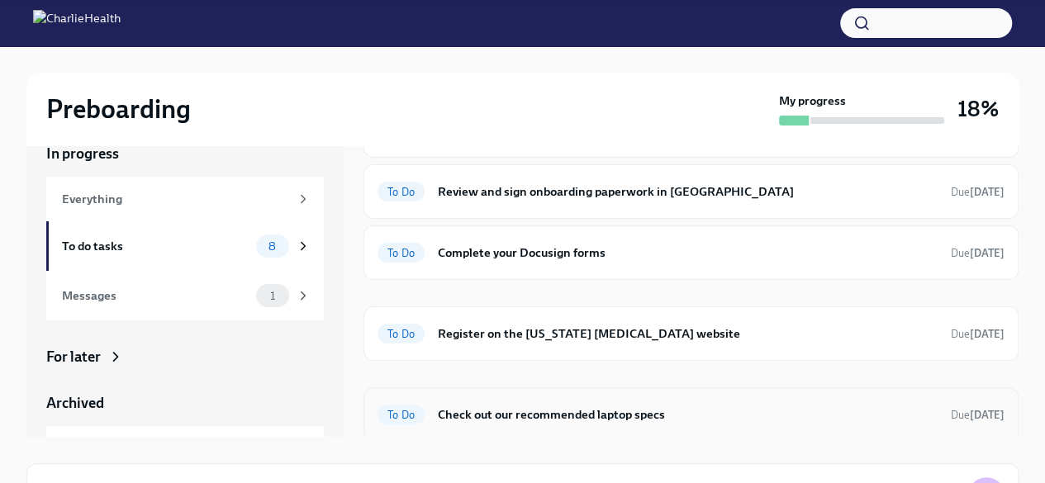
click at [624, 409] on h6 "Check out our recommended laptop specs" at bounding box center [688, 415] width 500 height 18
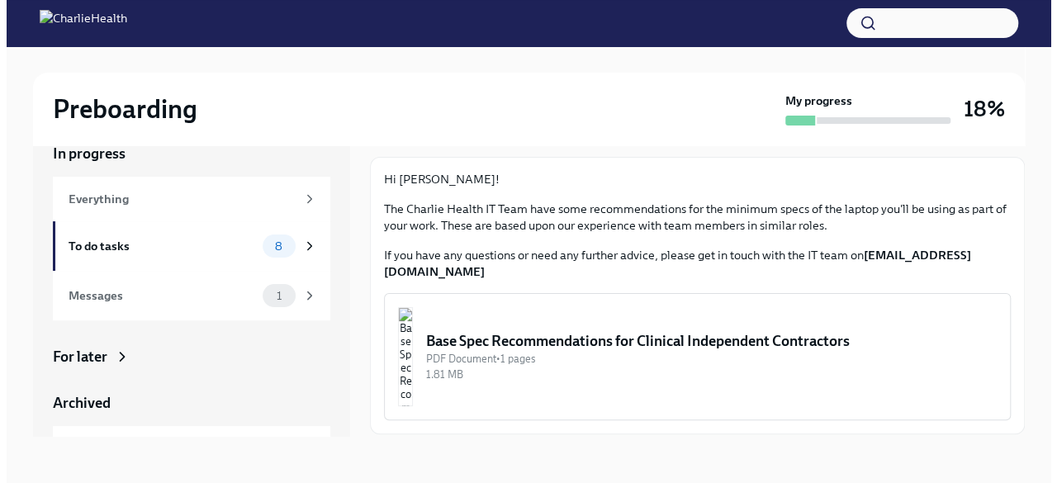
scroll to position [83, 0]
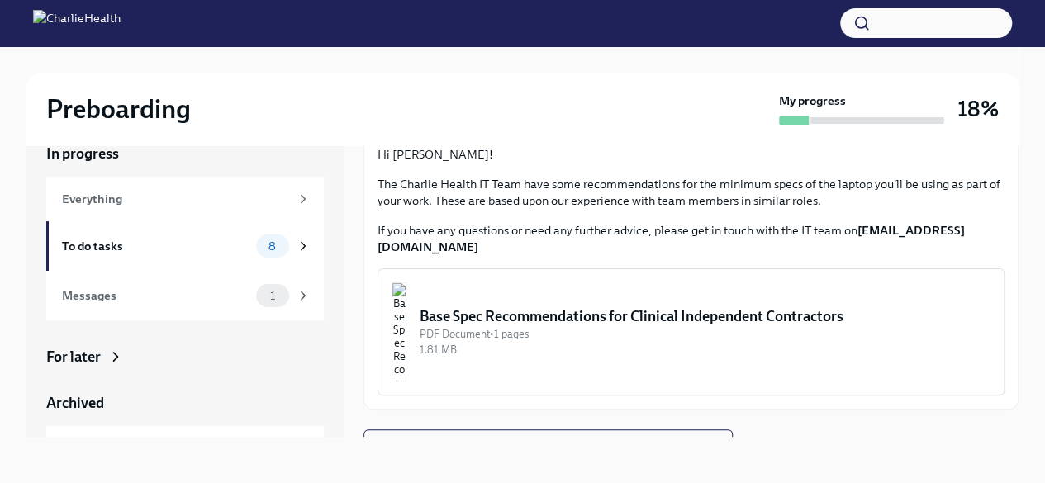
click at [585, 326] on div "PDF Document • 1 pages" at bounding box center [705, 334] width 571 height 16
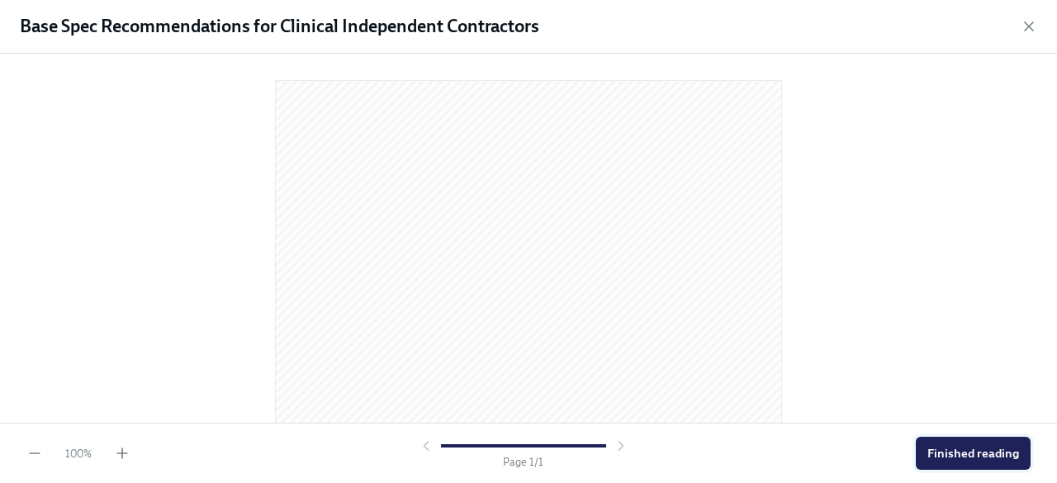
click at [946, 463] on button "Finished reading" at bounding box center [973, 453] width 115 height 33
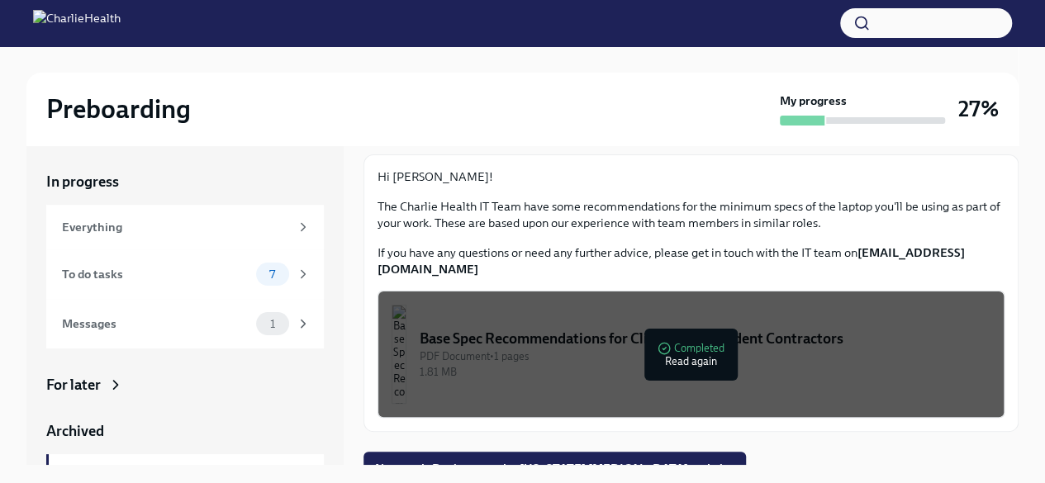
scroll to position [90, 0]
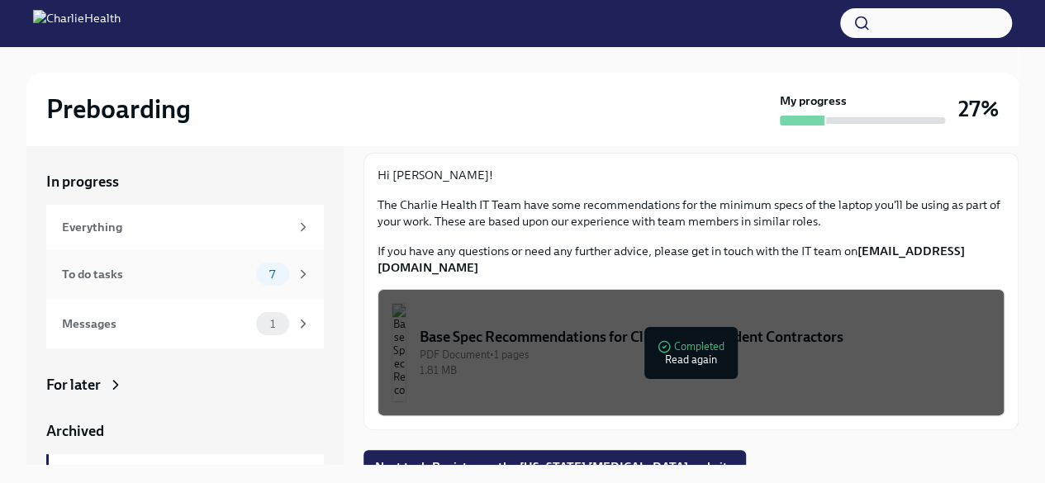
click at [218, 263] on div "To do tasks 7" at bounding box center [186, 274] width 249 height 23
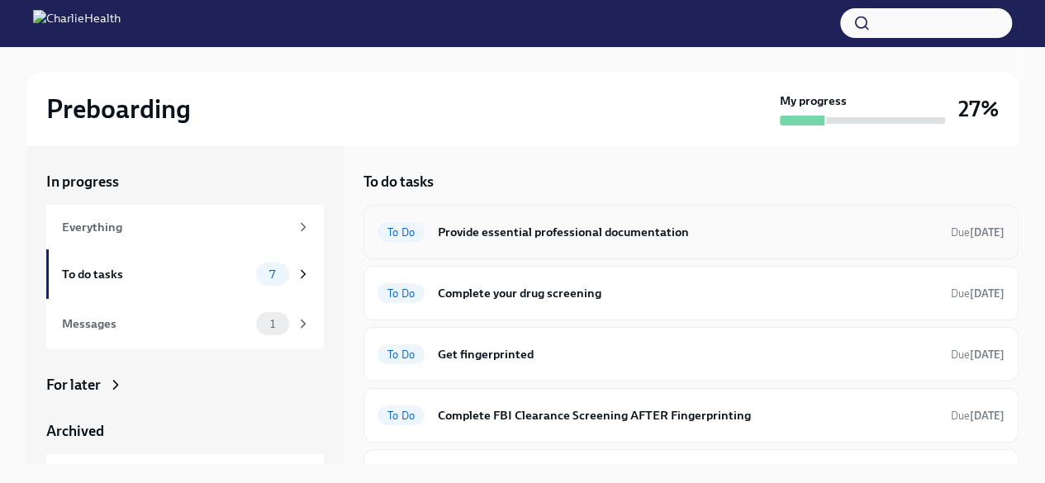
click at [614, 234] on h6 "Provide essential professional documentation" at bounding box center [688, 232] width 500 height 18
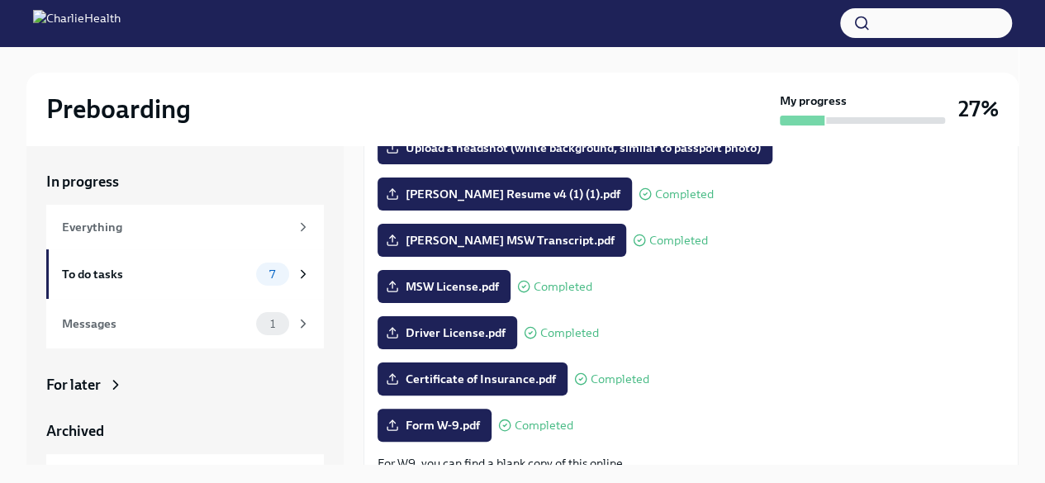
scroll to position [410, 0]
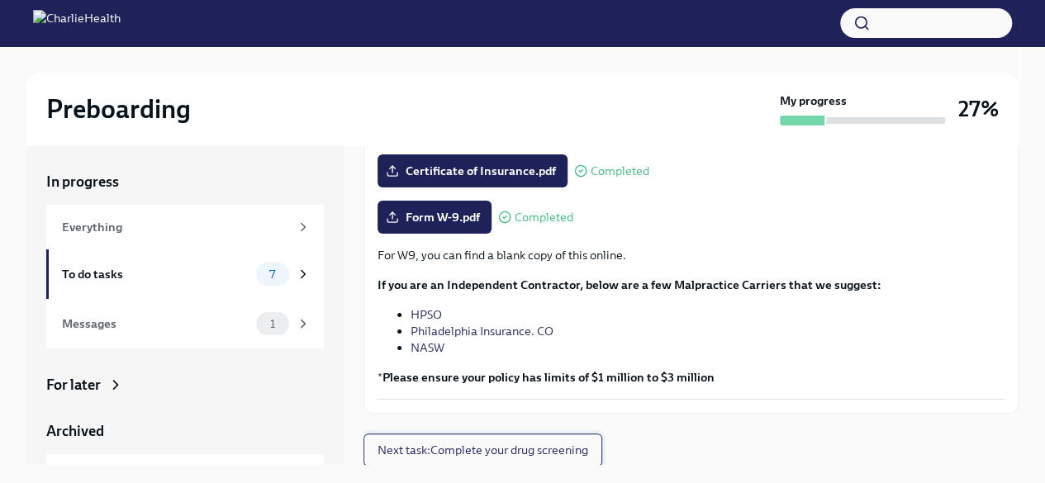
click at [499, 444] on span "Next task : Complete your drug screening" at bounding box center [482, 450] width 211 height 17
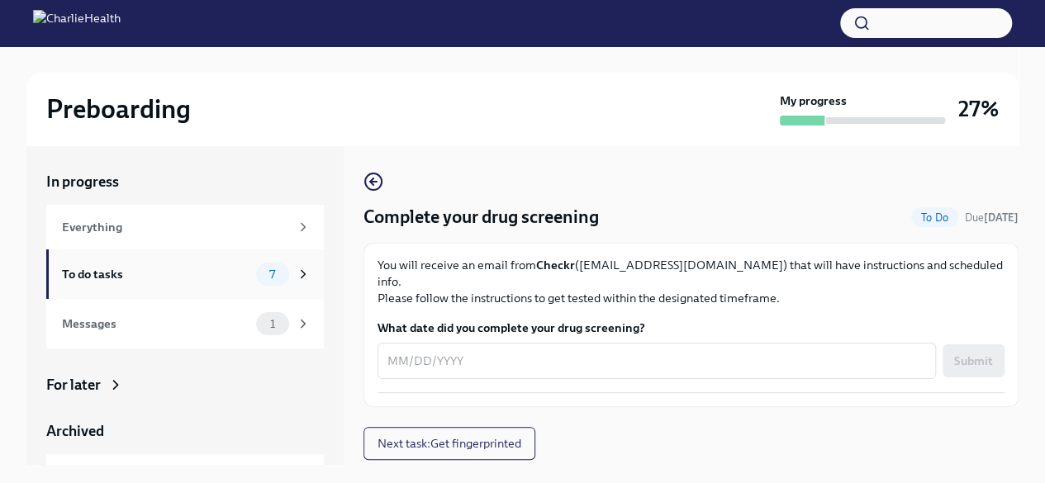
click at [188, 252] on div "To do tasks 7" at bounding box center [185, 274] width 278 height 50
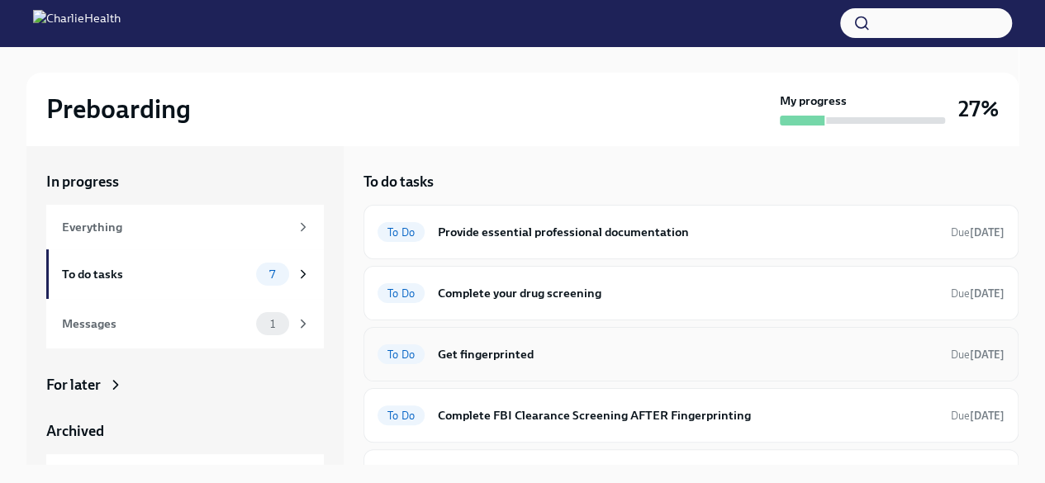
click at [487, 354] on h6 "Get fingerprinted" at bounding box center [688, 354] width 500 height 18
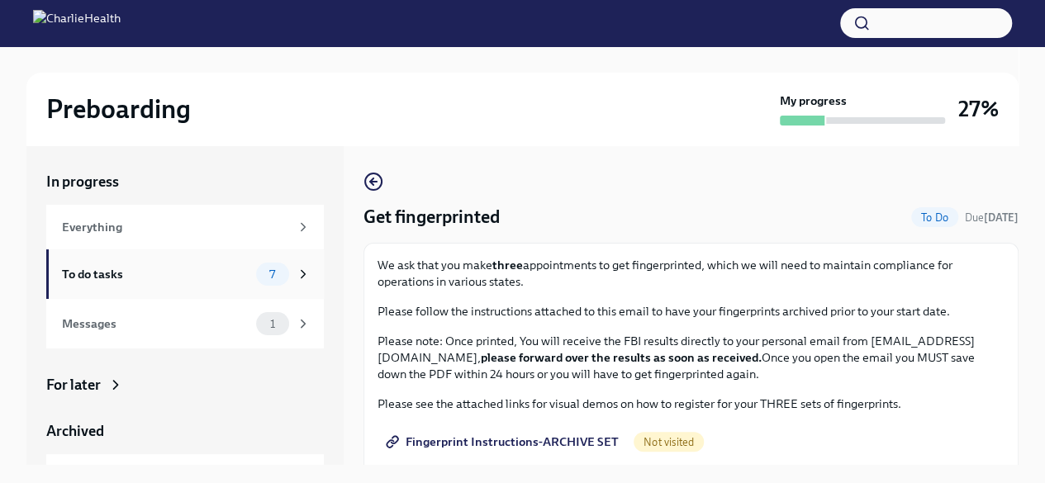
click at [230, 277] on div "To do tasks" at bounding box center [155, 274] width 187 height 18
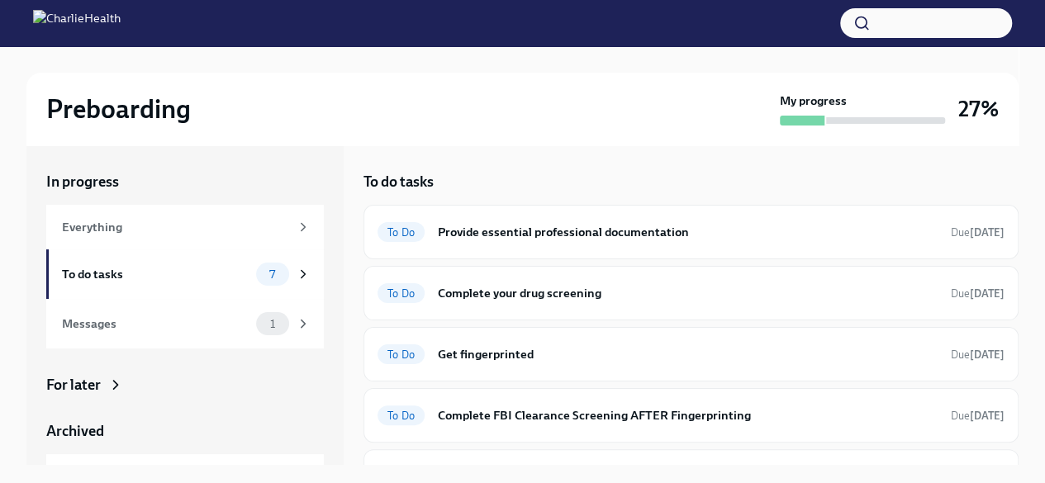
scroll to position [83, 0]
